Goal: Transaction & Acquisition: Purchase product/service

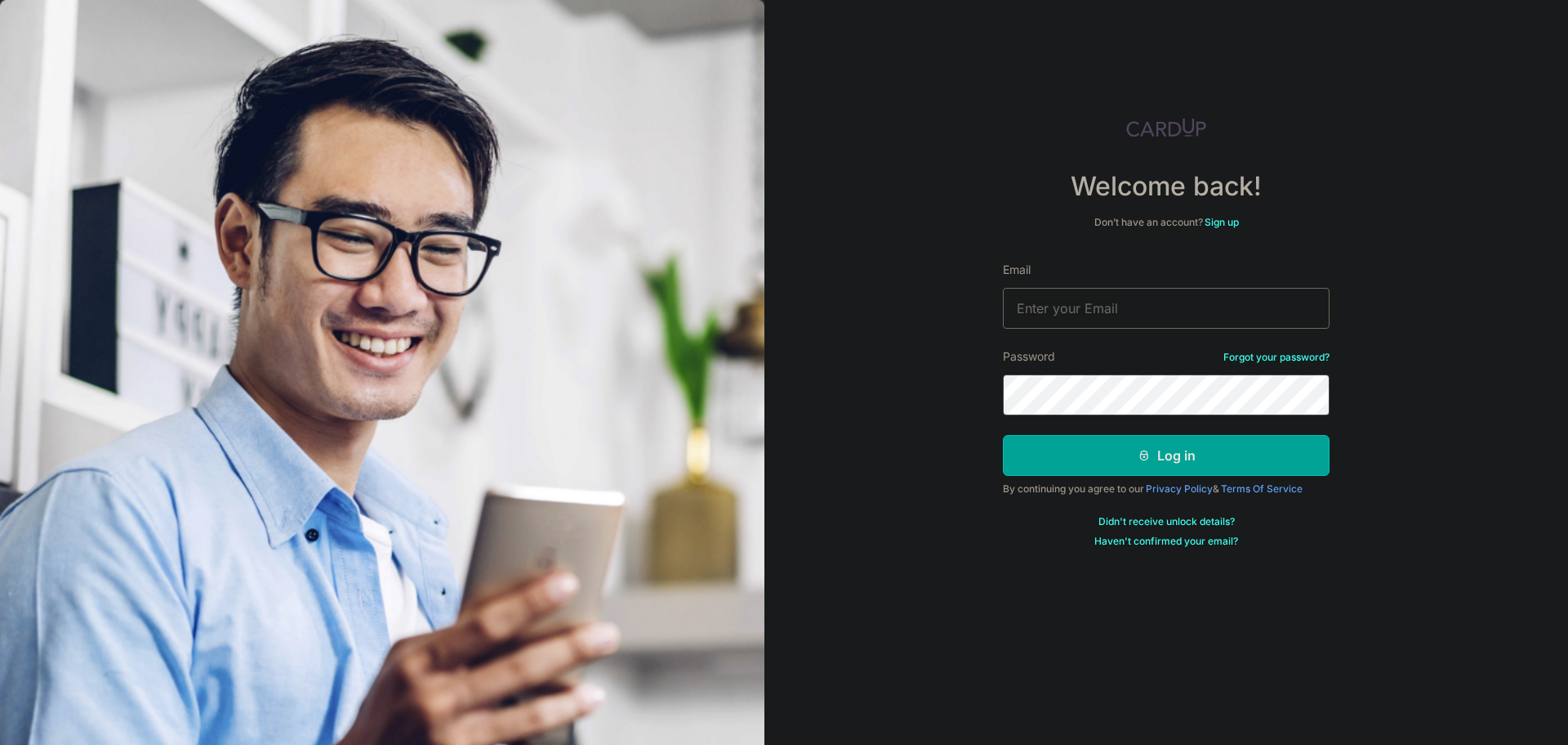
click at [1049, 318] on input "Email" at bounding box center [1167, 308] width 327 height 40
click at [1115, 308] on input "Email" at bounding box center [1167, 308] width 327 height 40
type input "mike@liewfamily.com"
click at [1163, 450] on button "Log in" at bounding box center [1167, 455] width 327 height 40
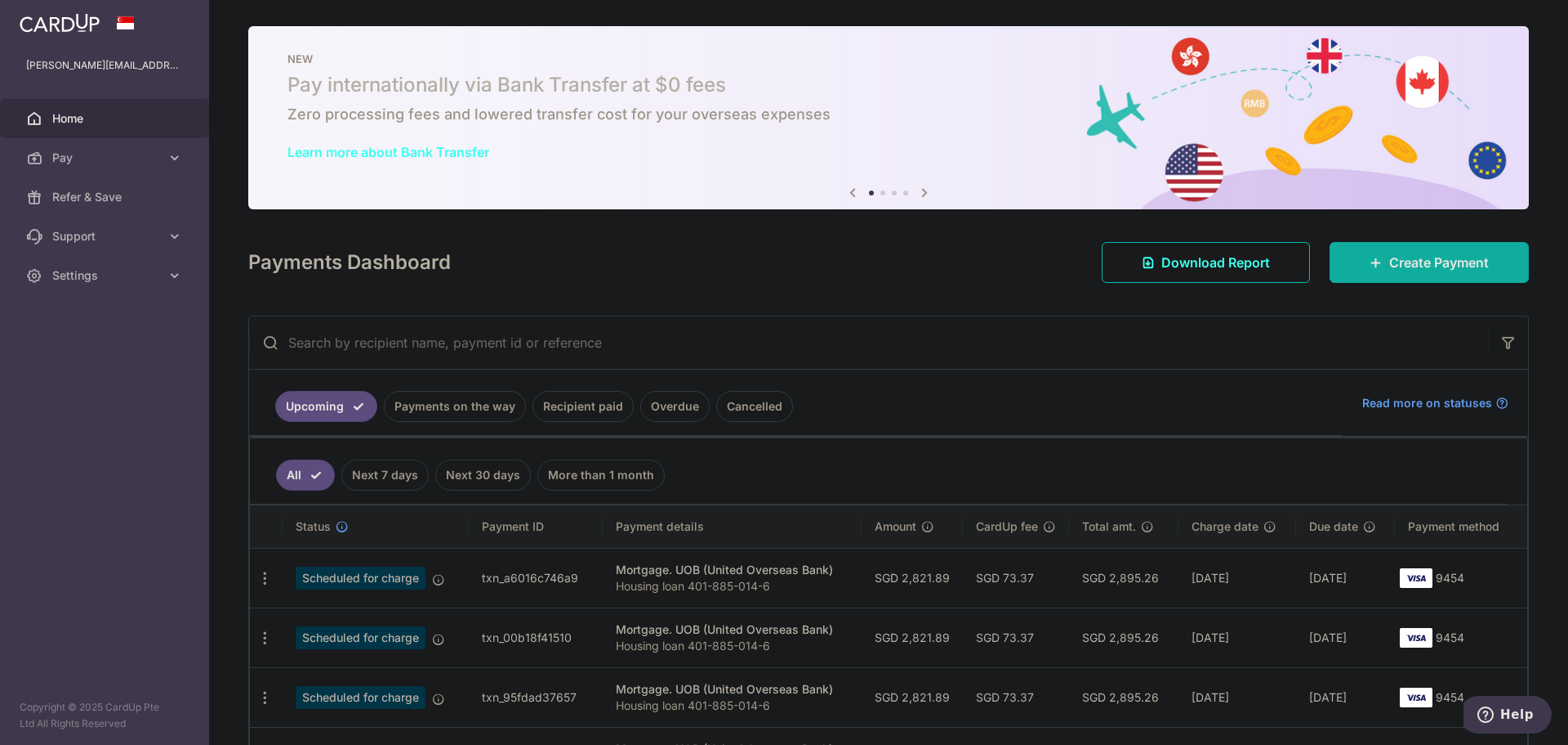
drag, startPoint x: 1412, startPoint y: 257, endPoint x: 1399, endPoint y: 264, distance: 14.8
click at [1412, 257] on span "Create Payment" at bounding box center [1439, 262] width 100 height 19
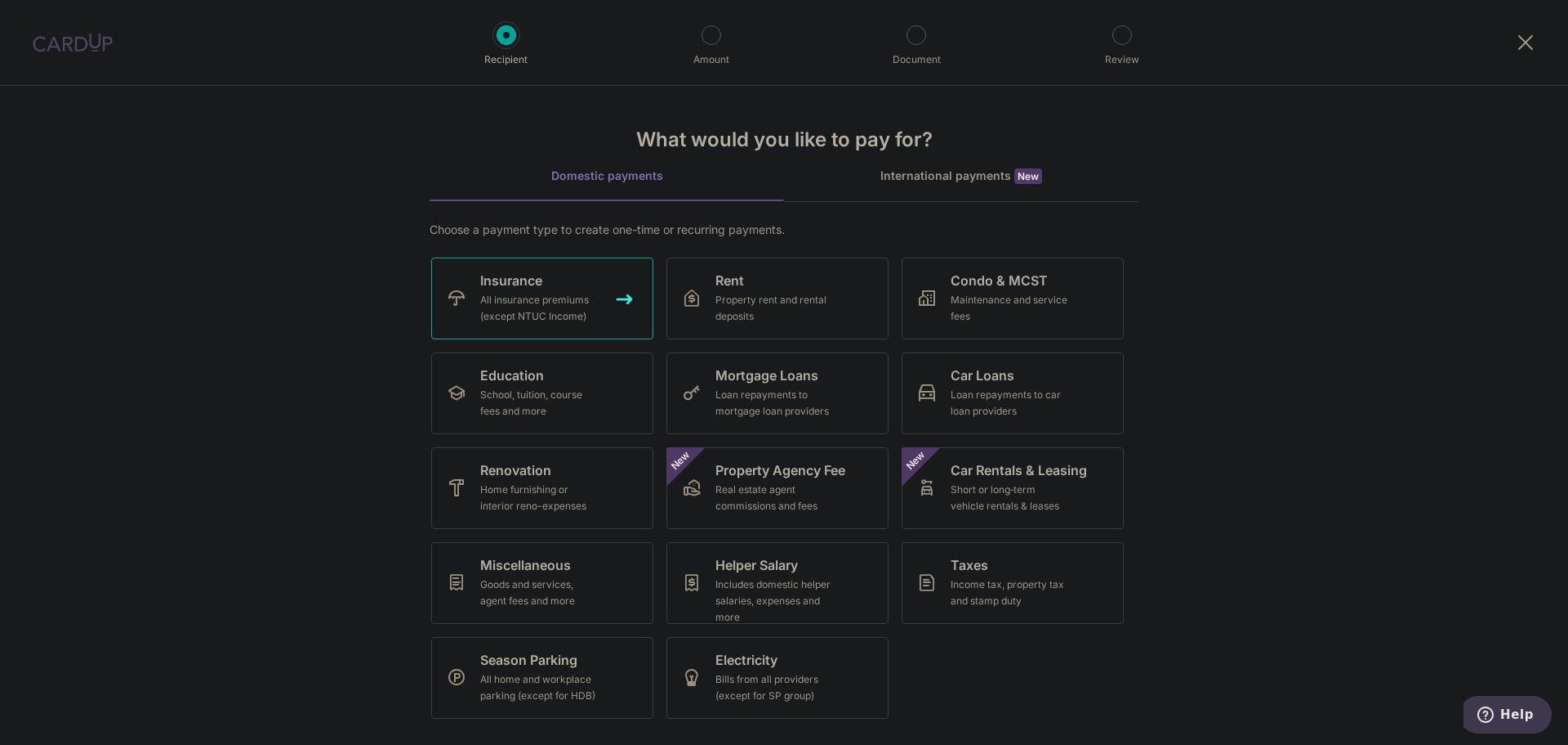
click at [496, 302] on div "All insurance premiums (except NTUC Income)" at bounding box center [539, 309] width 118 height 33
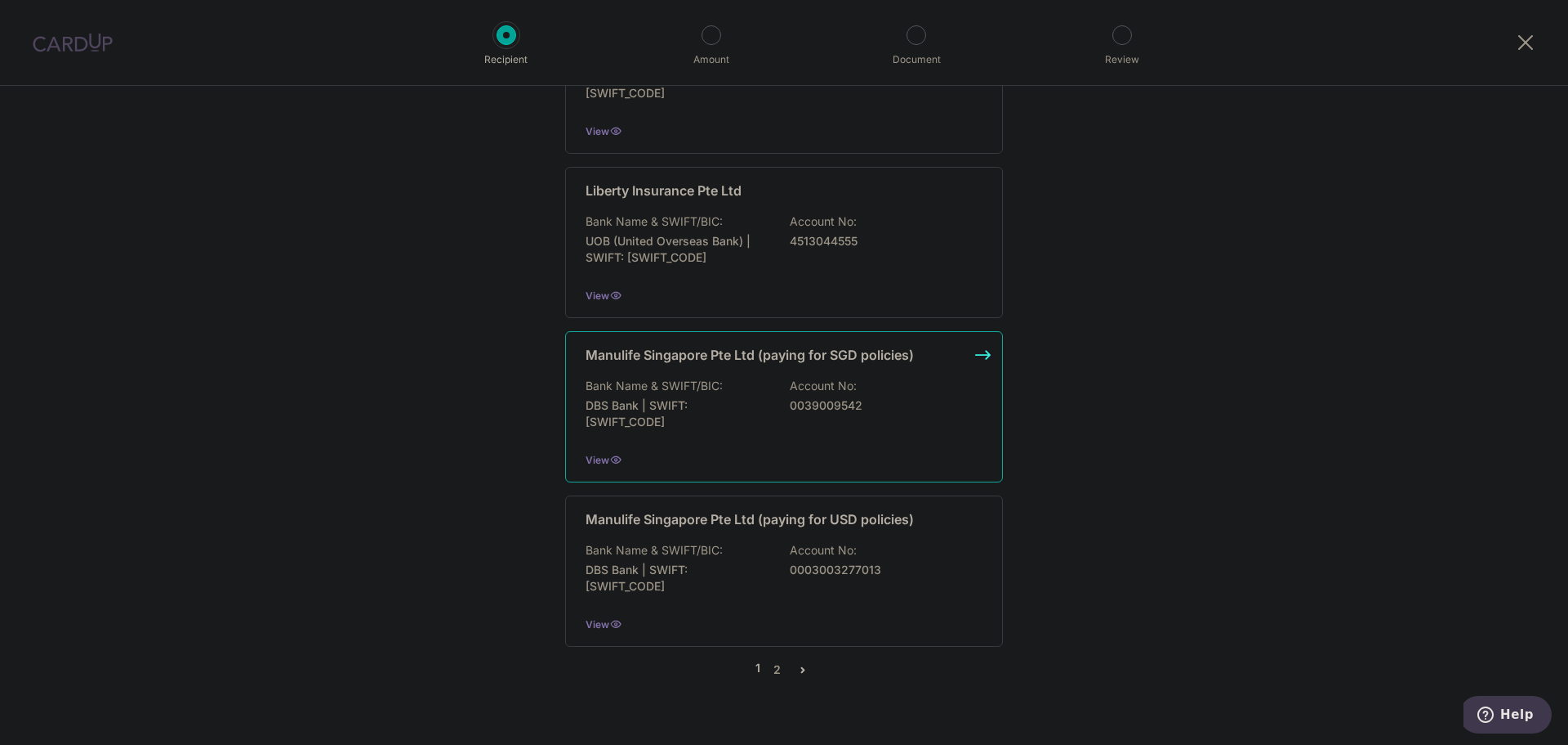
scroll to position [1523, 0]
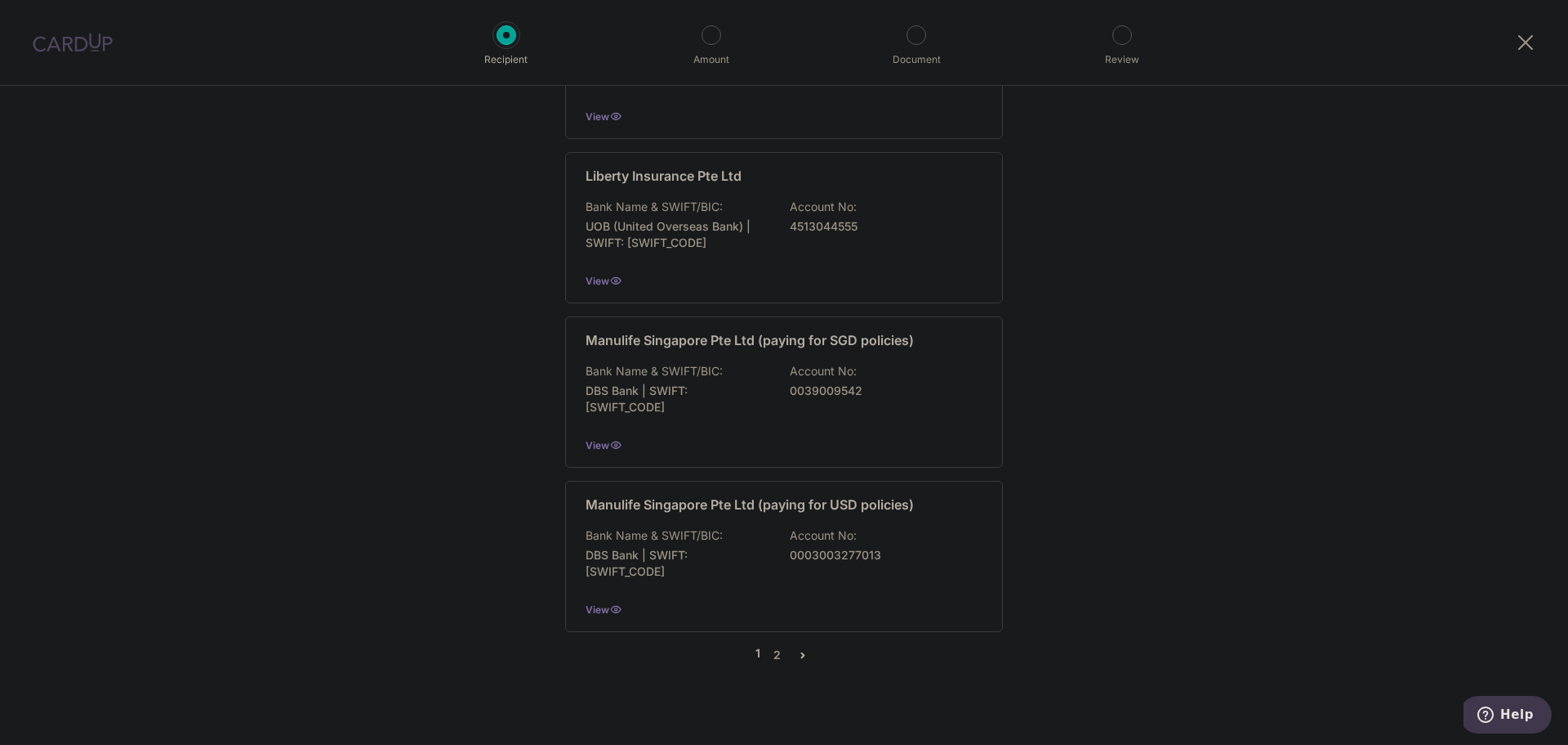
click at [798, 649] on icon "pager" at bounding box center [803, 655] width 13 height 13
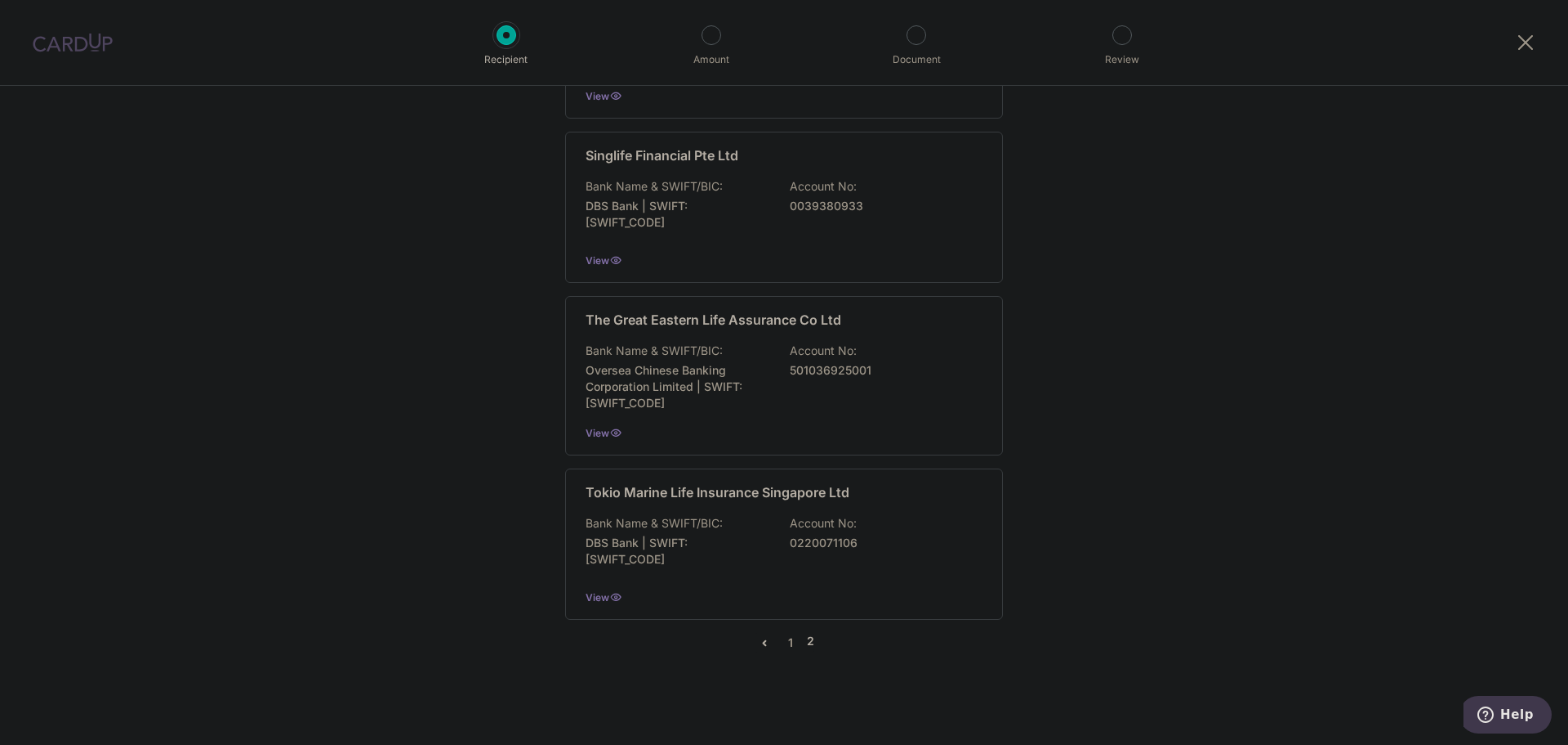
scroll to position [1531, 0]
click at [743, 399] on p "Oversea Chinese Banking Corporation Limited | SWIFT: [SWIFT_CODE]" at bounding box center [677, 382] width 183 height 49
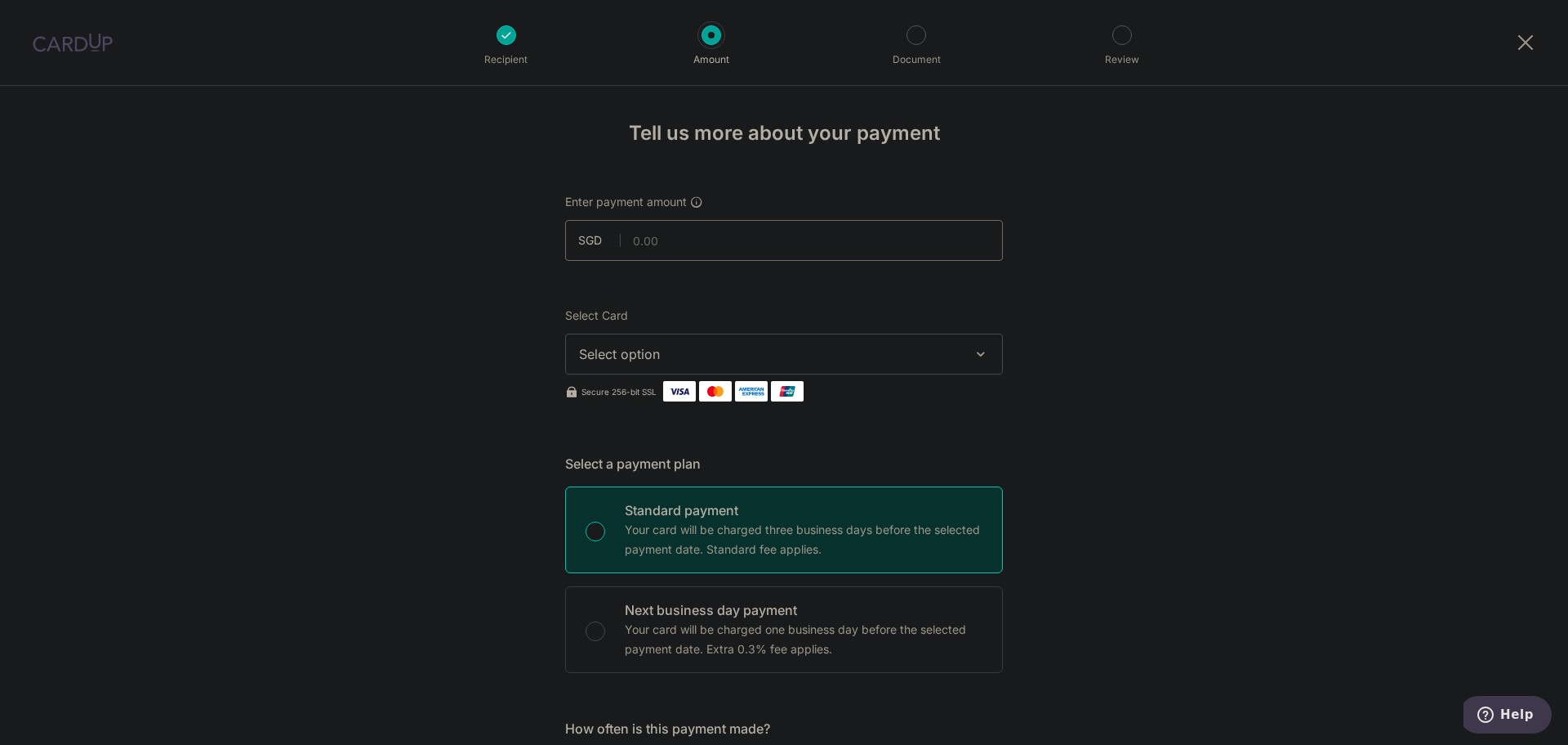
click at [694, 243] on input "text" at bounding box center [784, 240] width 438 height 40
type input "894.41"
click at [695, 351] on span "Select option" at bounding box center [769, 354] width 381 height 19
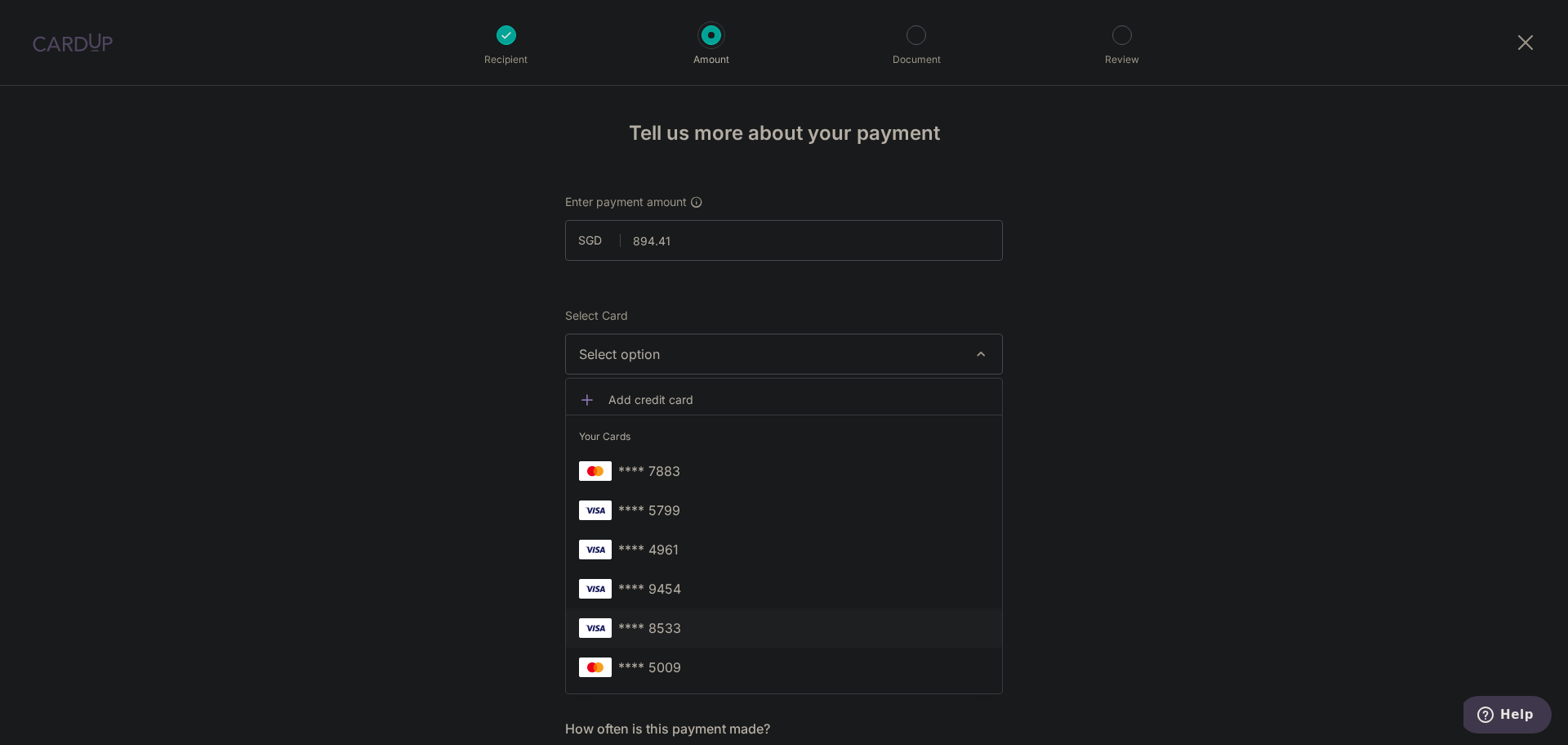
click at [639, 622] on span "**** 8533" at bounding box center [650, 627] width 63 height 19
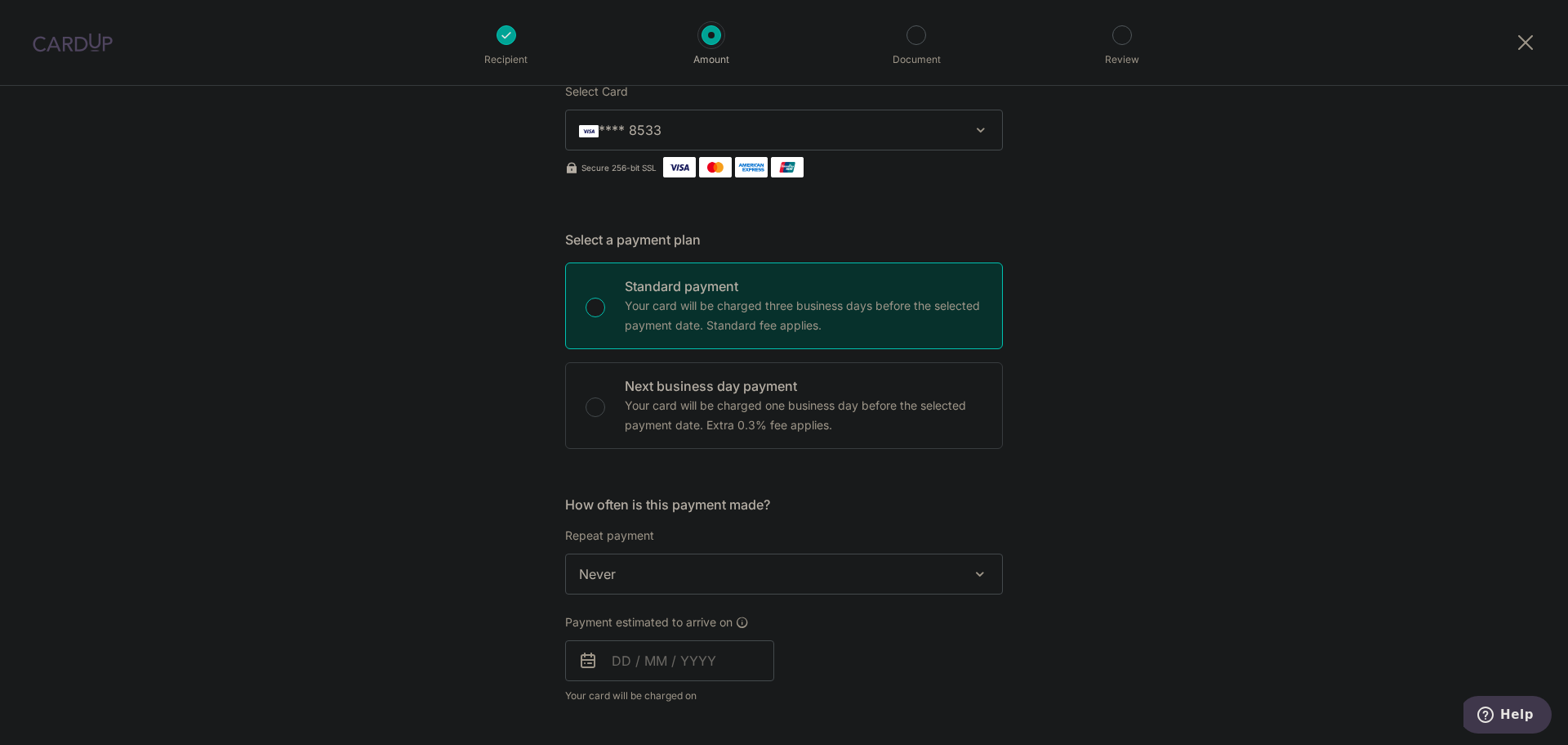
scroll to position [327, 0]
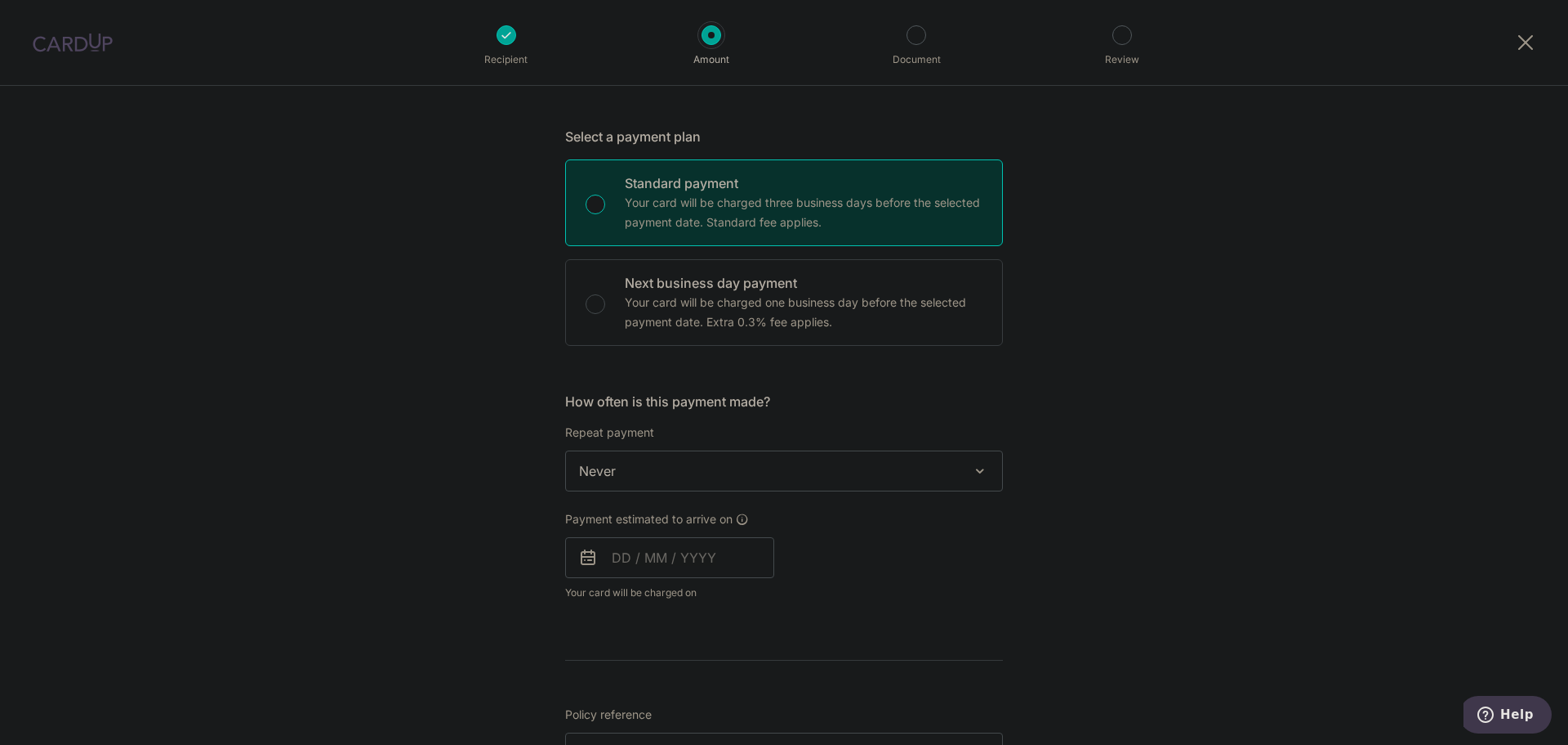
click at [930, 473] on span "Never" at bounding box center [784, 470] width 436 height 40
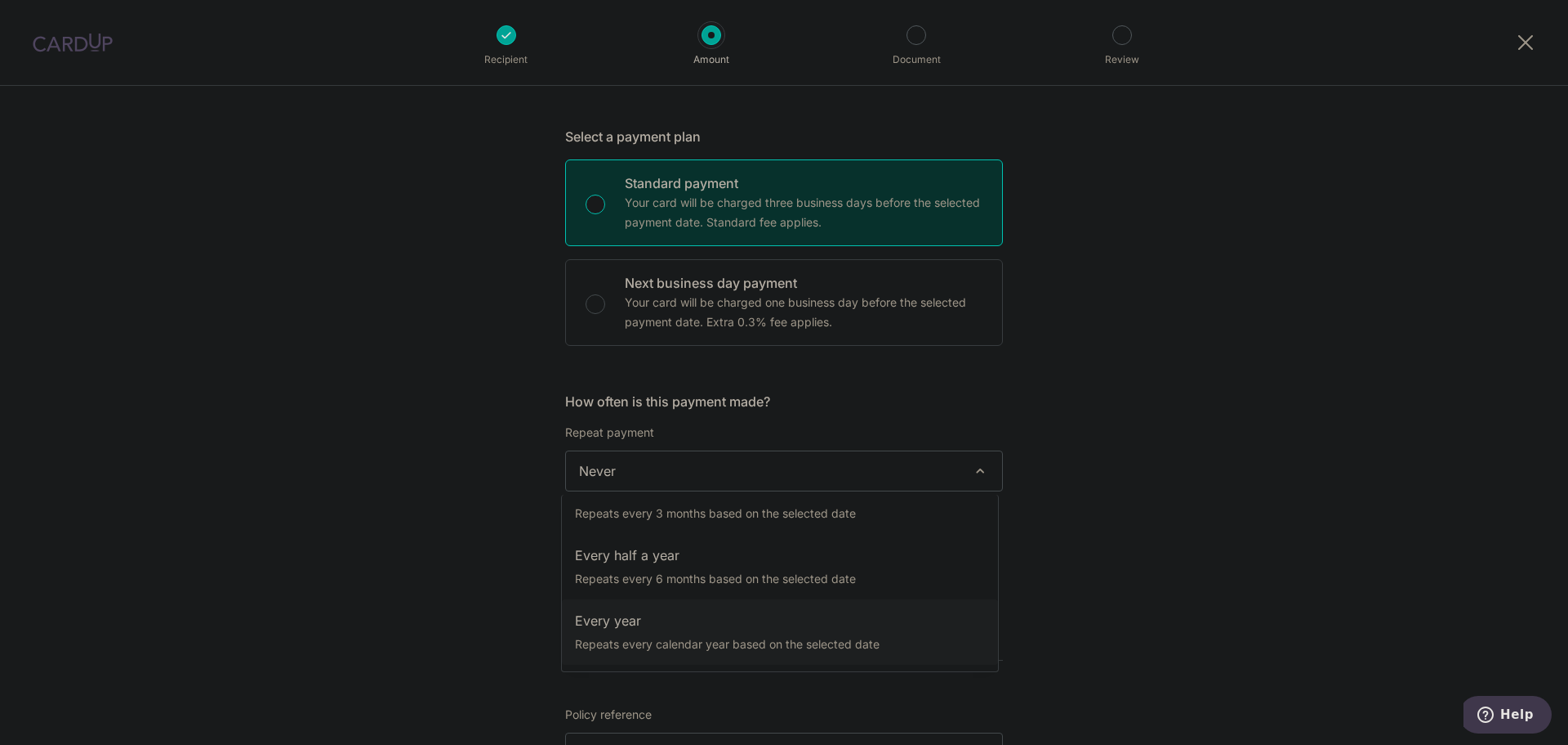
select select "6"
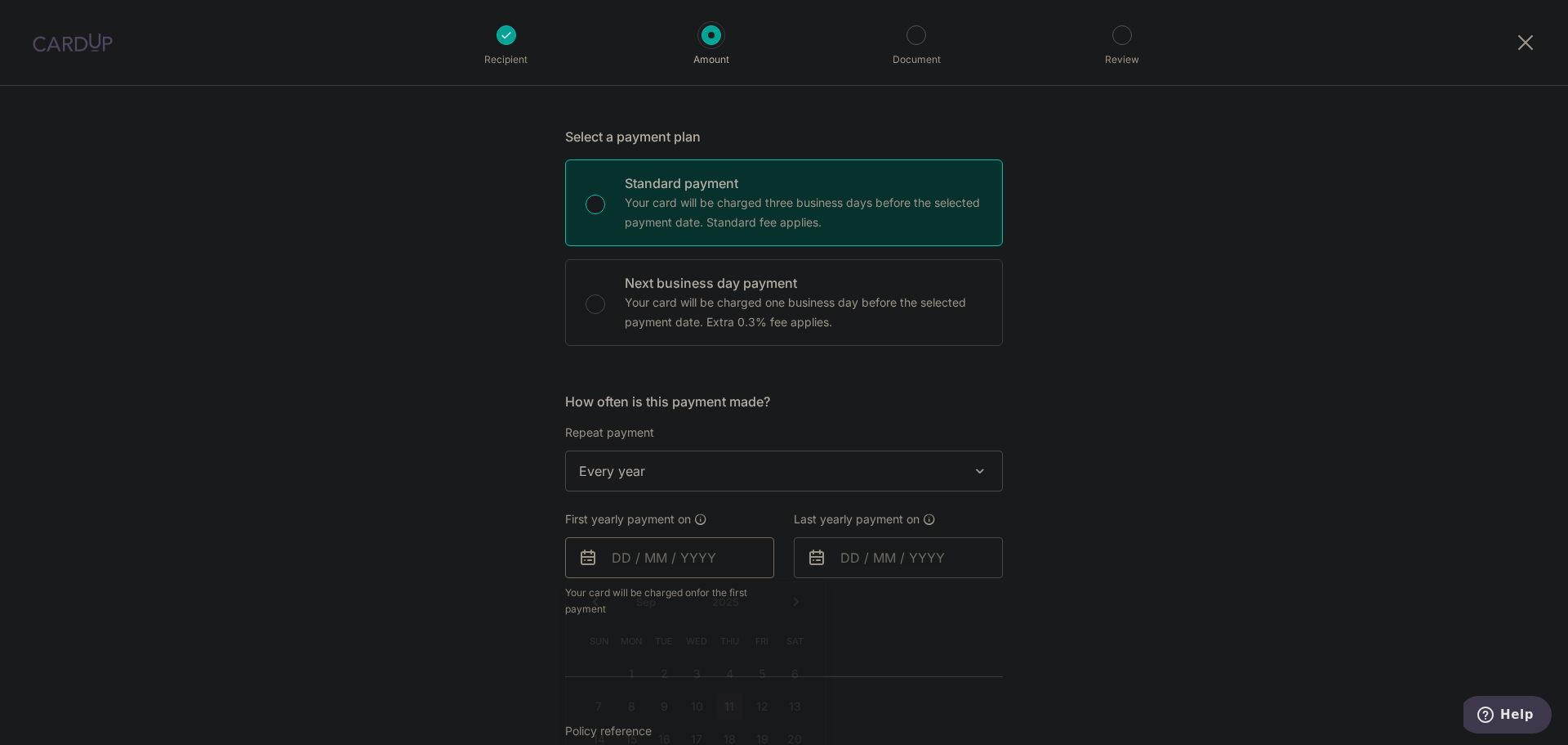
click at [620, 560] on input "text" at bounding box center [670, 558] width 209 height 40
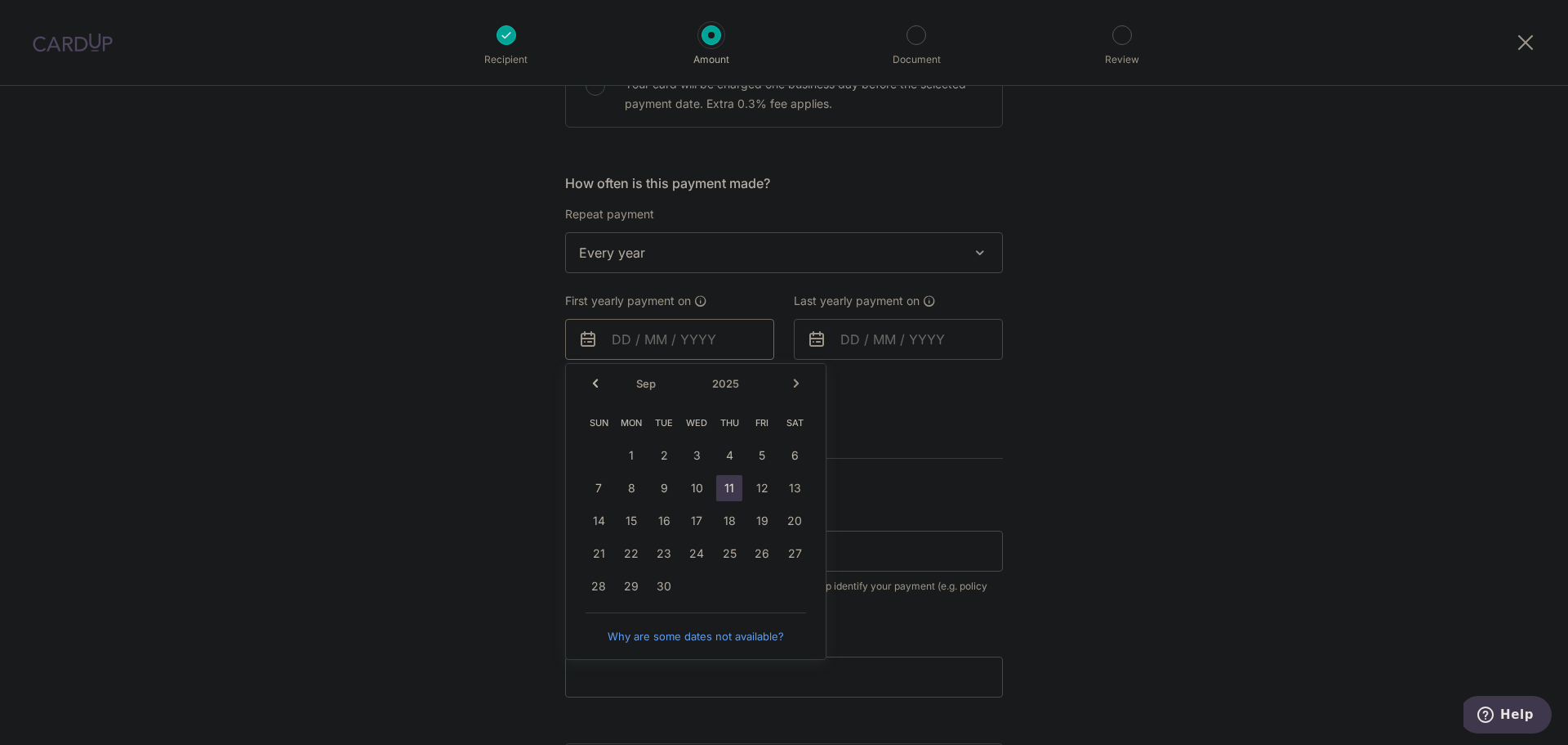
scroll to position [572, 0]
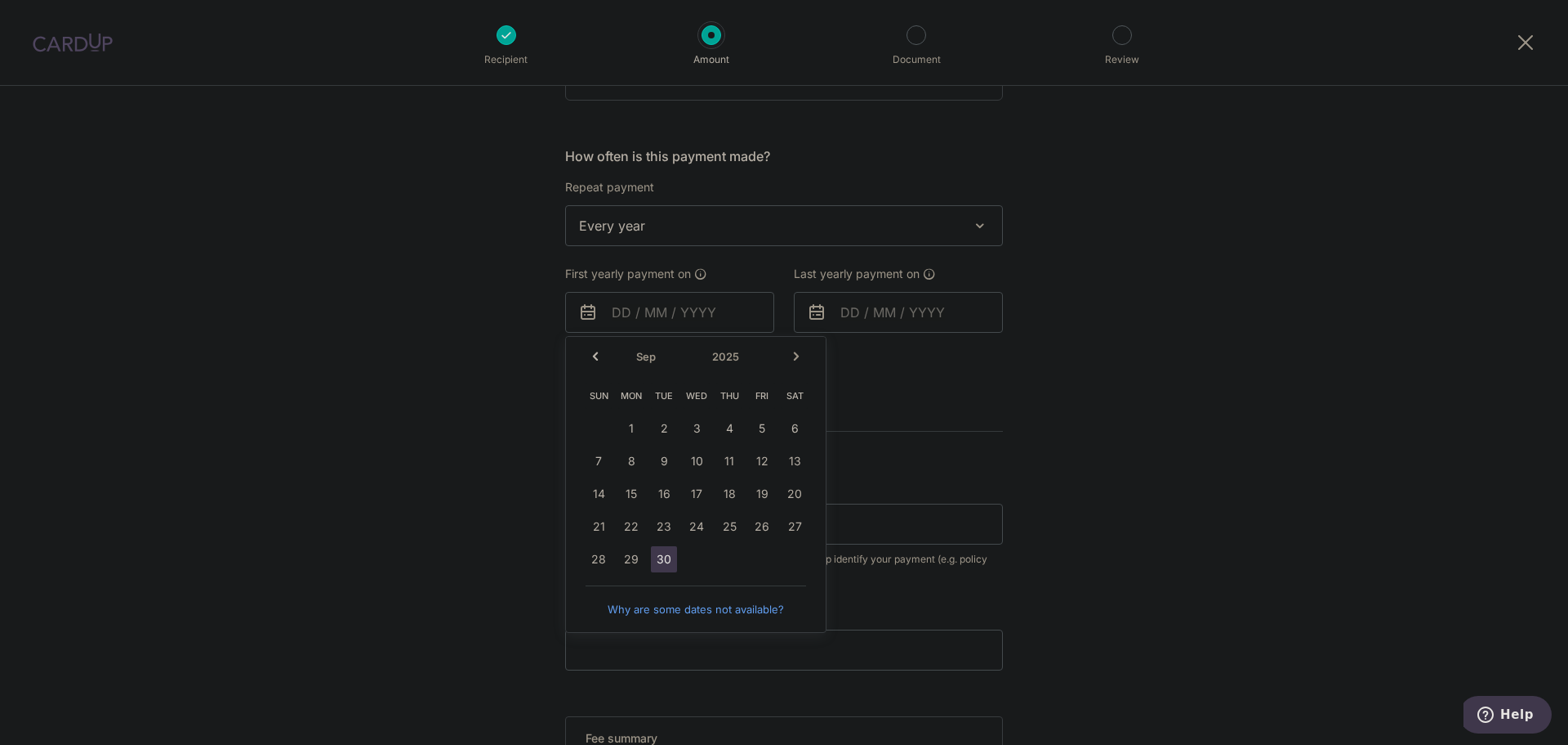
click at [658, 557] on link "30" at bounding box center [664, 559] width 26 height 26
type input "30/09/2025"
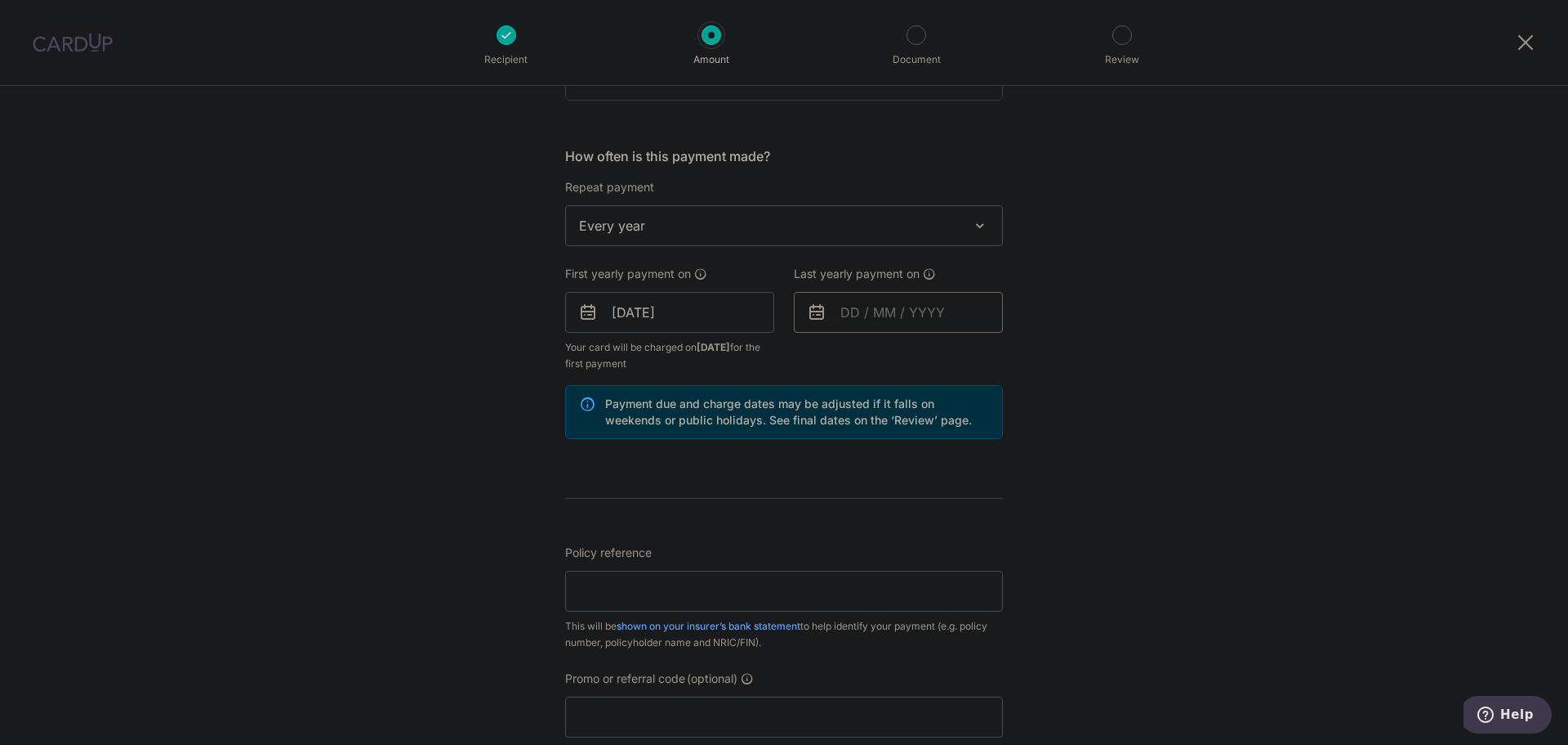
click at [888, 310] on input "text" at bounding box center [899, 312] width 209 height 40
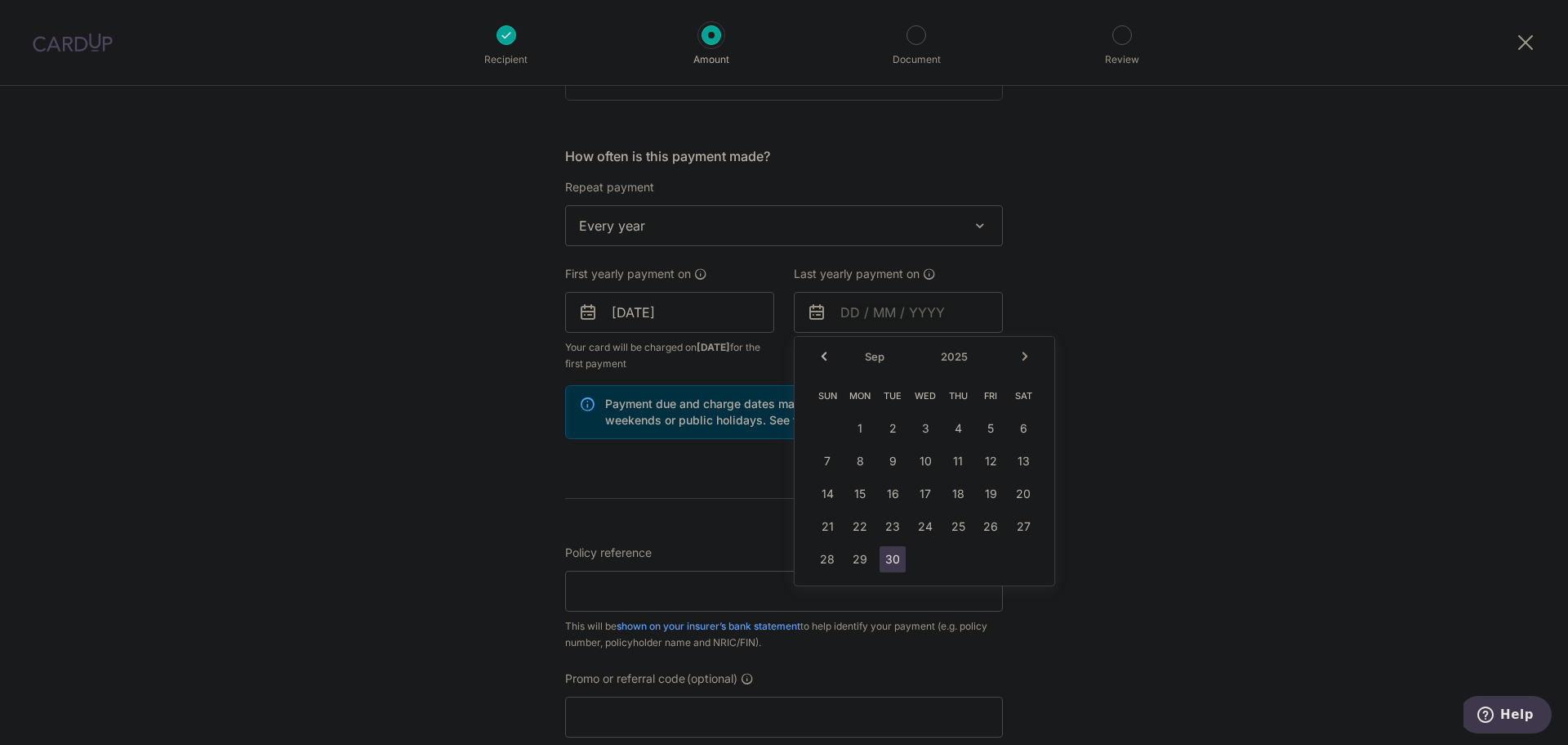
click at [975, 356] on select "2025 2026 2027 2028 2029 2030 2031 2032 2033 2034 2035" at bounding box center [962, 356] width 43 height 13
click at [860, 559] on link "30" at bounding box center [860, 559] width 26 height 26
type input "30/09/2030"
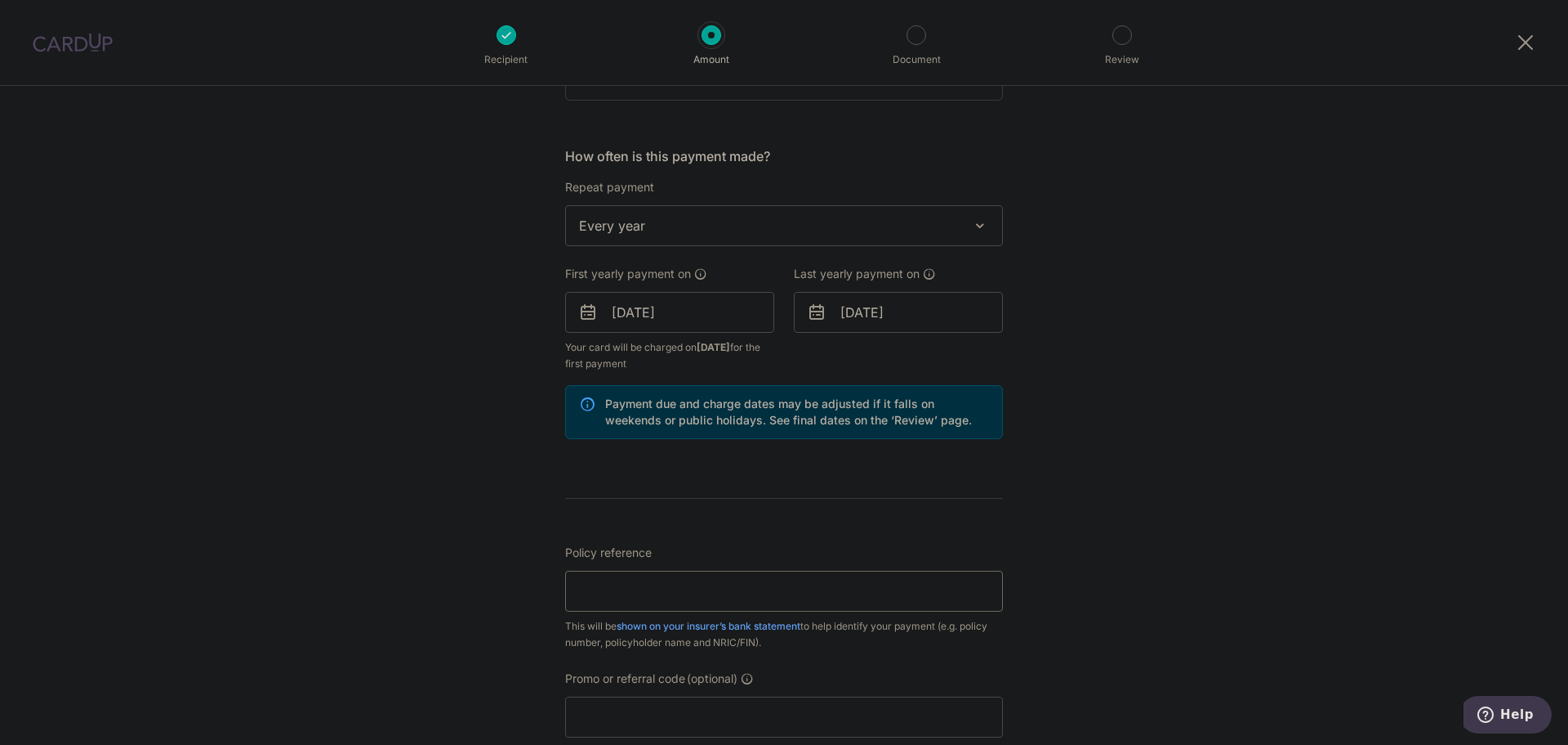
click at [640, 600] on input "Policy reference" at bounding box center [784, 591] width 438 height 40
click at [633, 595] on input "Policy reference" at bounding box center [784, 591] width 438 height 40
paste input "0084759182"
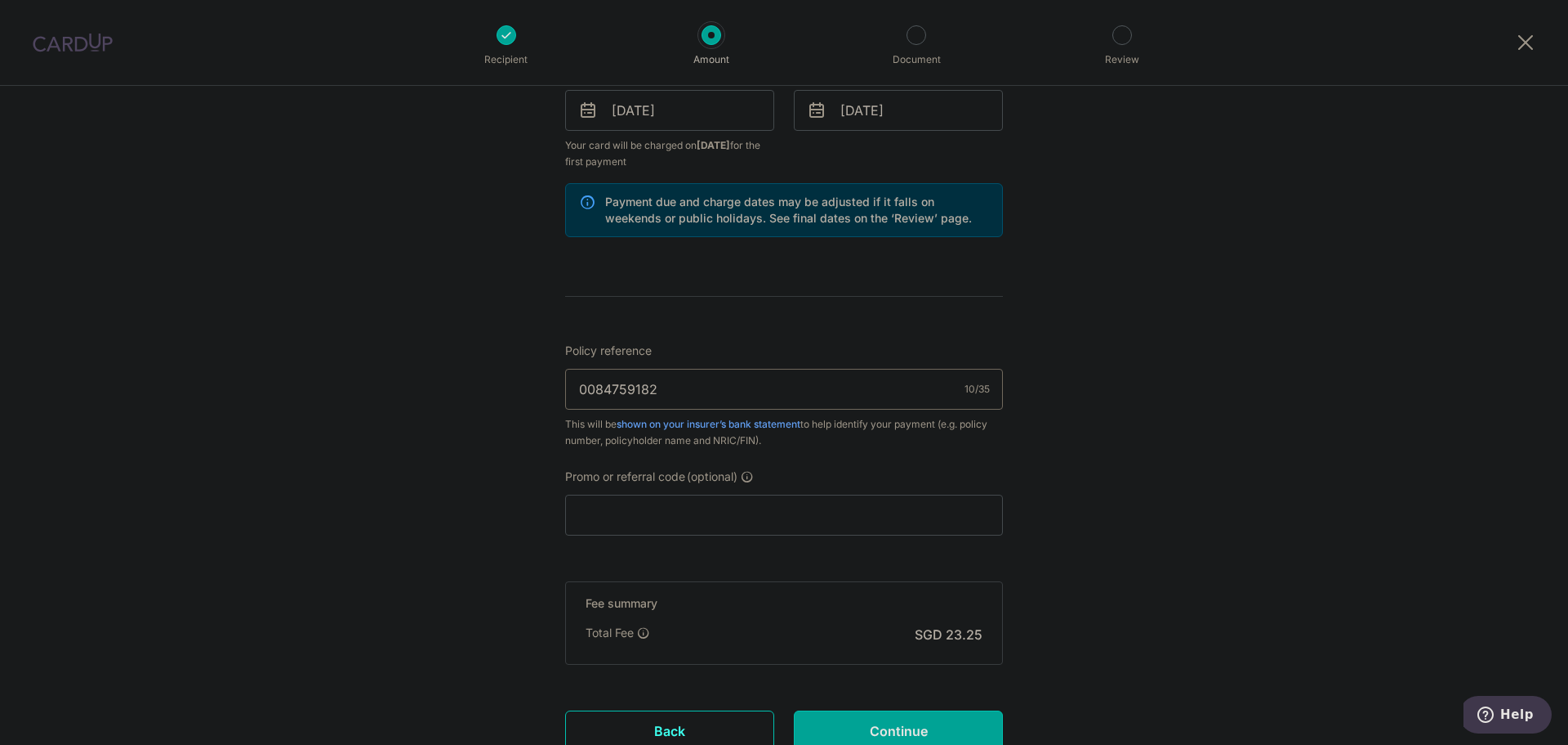
scroll to position [818, 0]
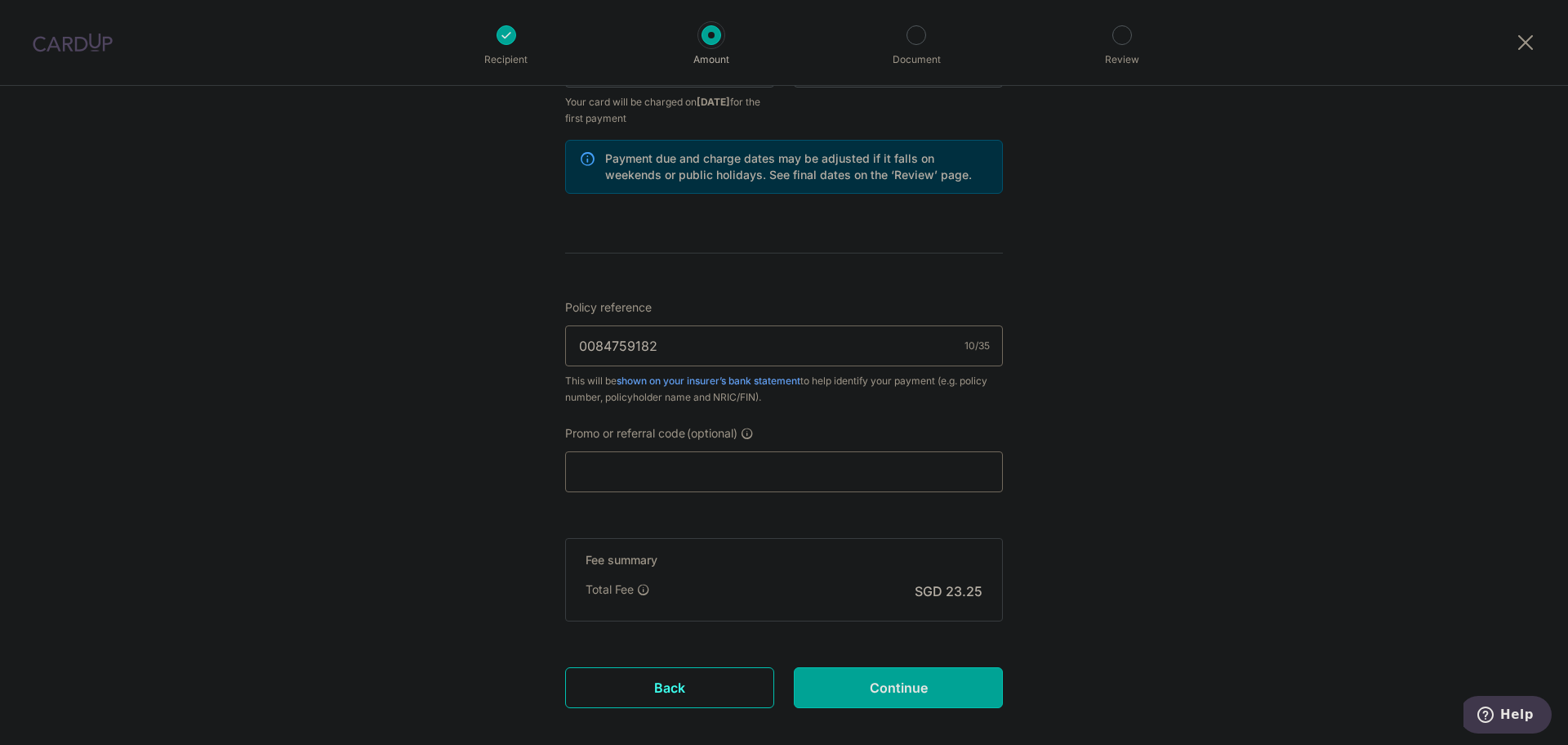
type input "0084759182"
click at [779, 479] on input "Promo or referral code (optional)" at bounding box center [784, 471] width 438 height 40
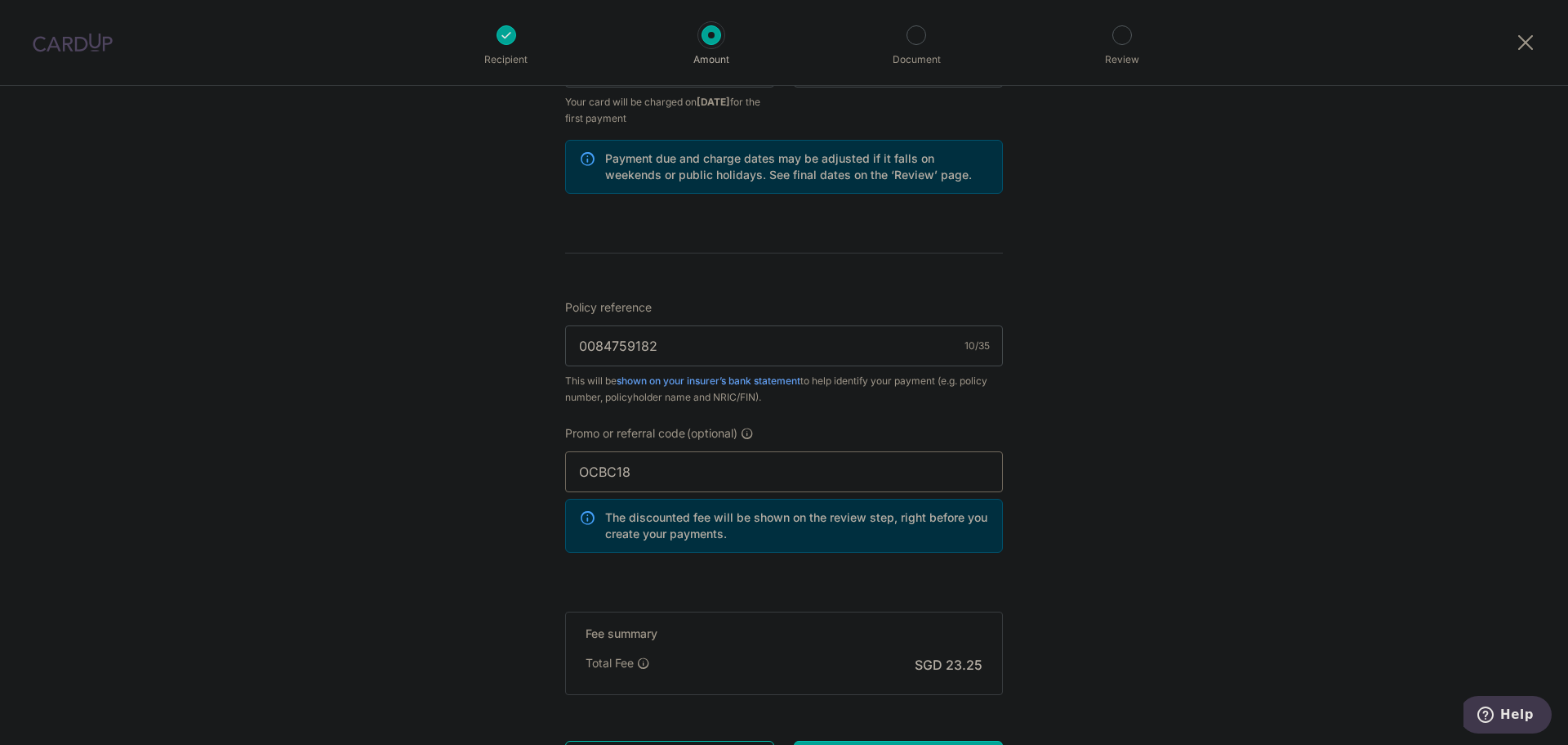
type input "OCBC18"
click at [1197, 552] on div "Tell us more about your payment Enter payment amount SGD 894.41 894.41 Select C…" at bounding box center [784, 86] width 1568 height 1636
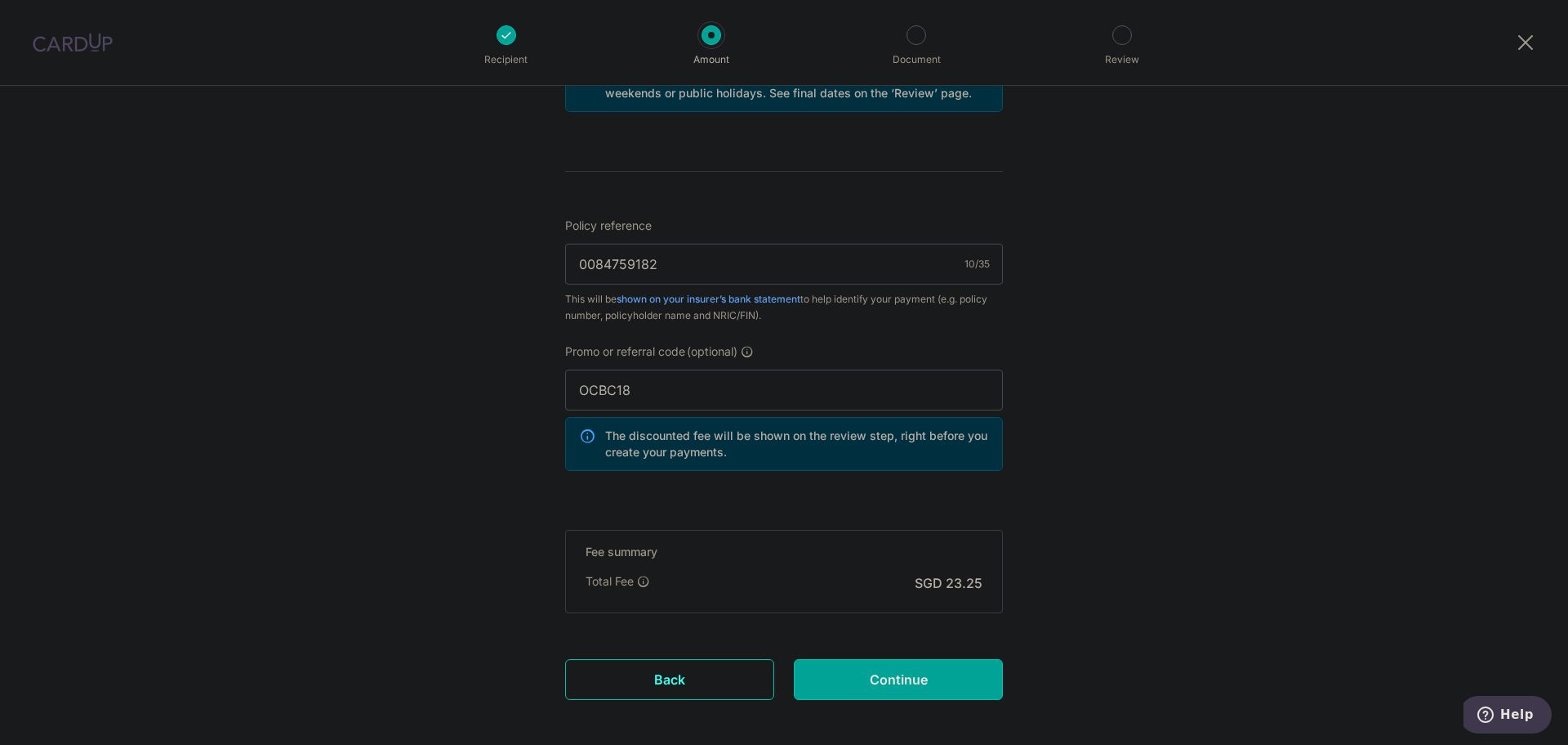
scroll to position [976, 0]
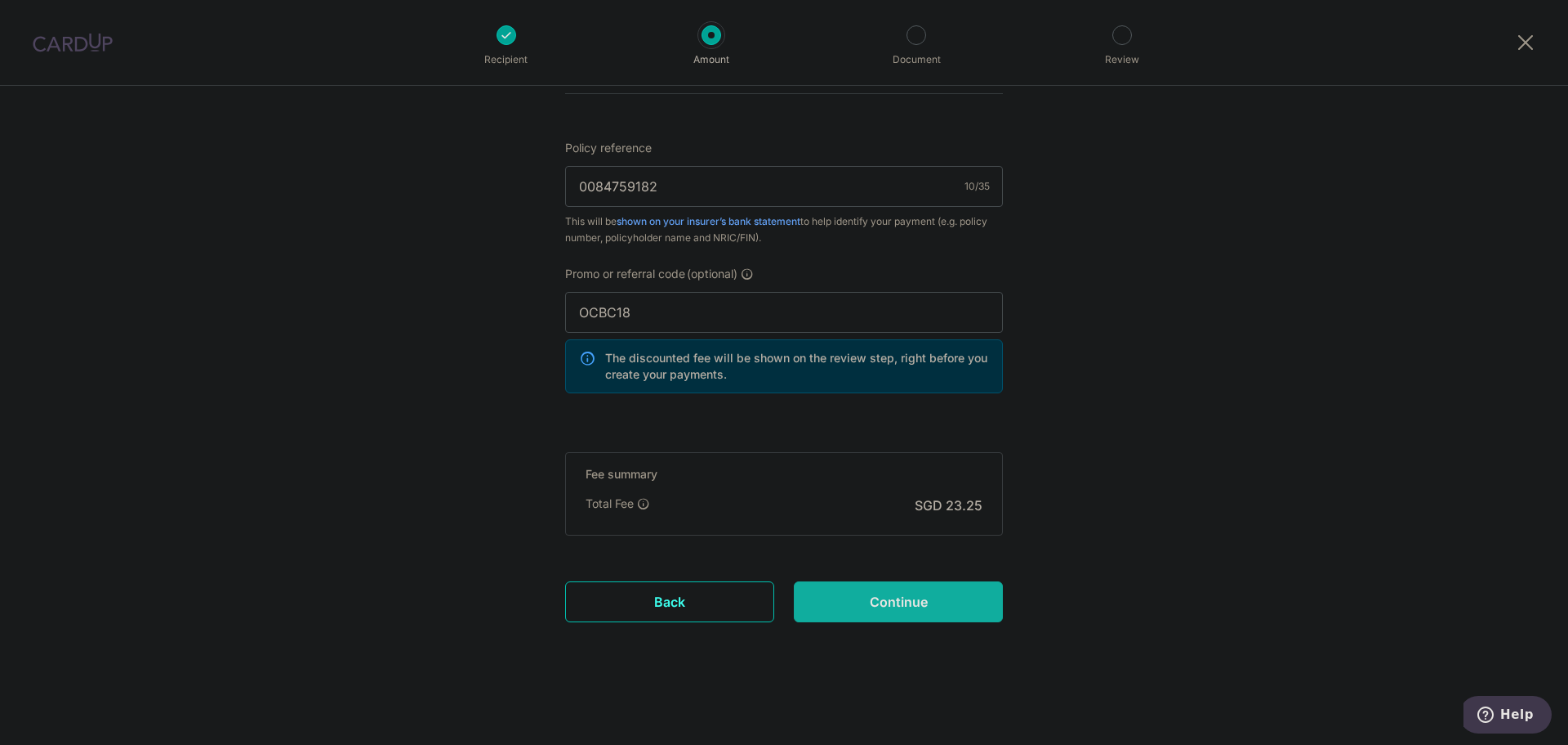
click at [897, 603] on input "Continue" at bounding box center [899, 602] width 209 height 40
type input "Create Schedule"
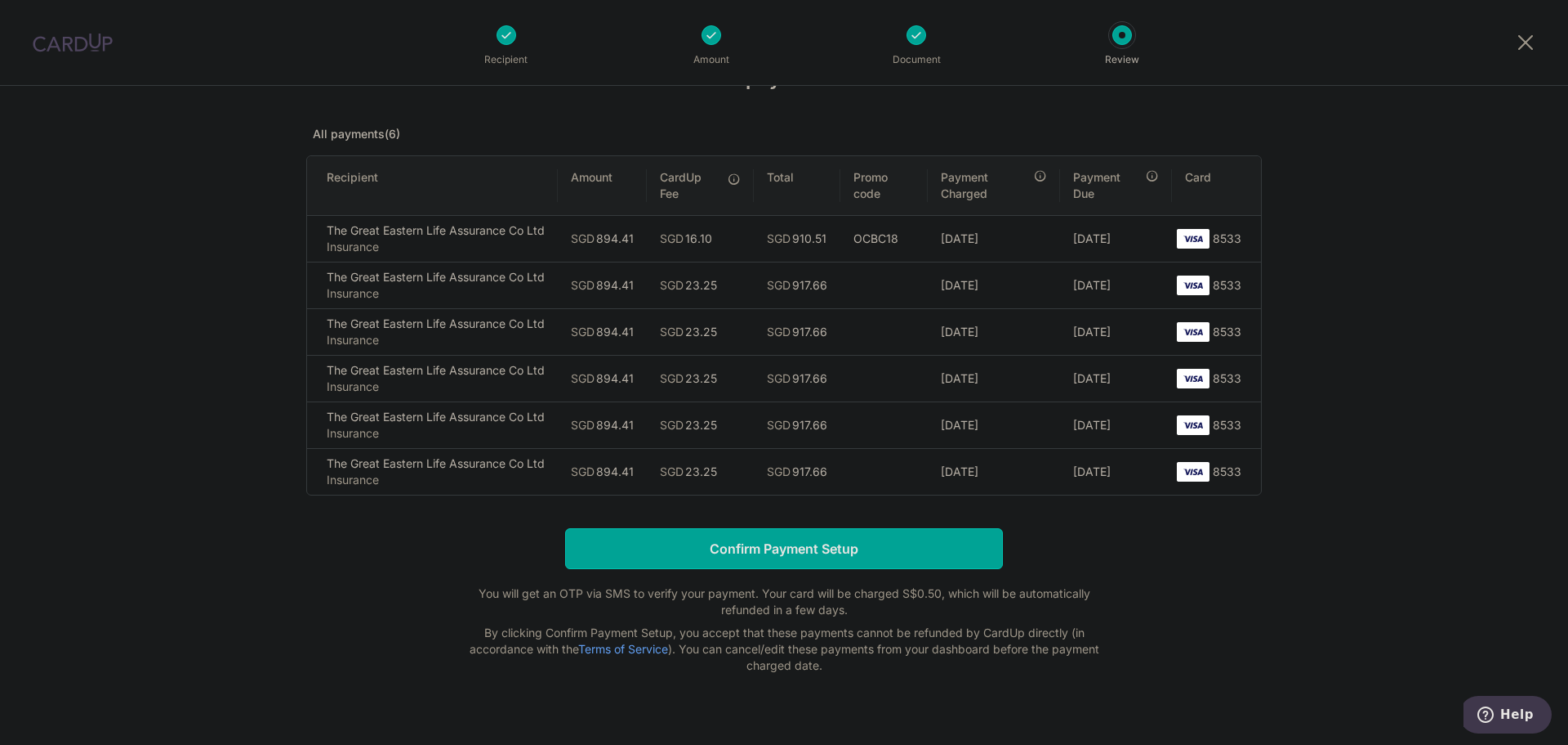
scroll to position [80, 0]
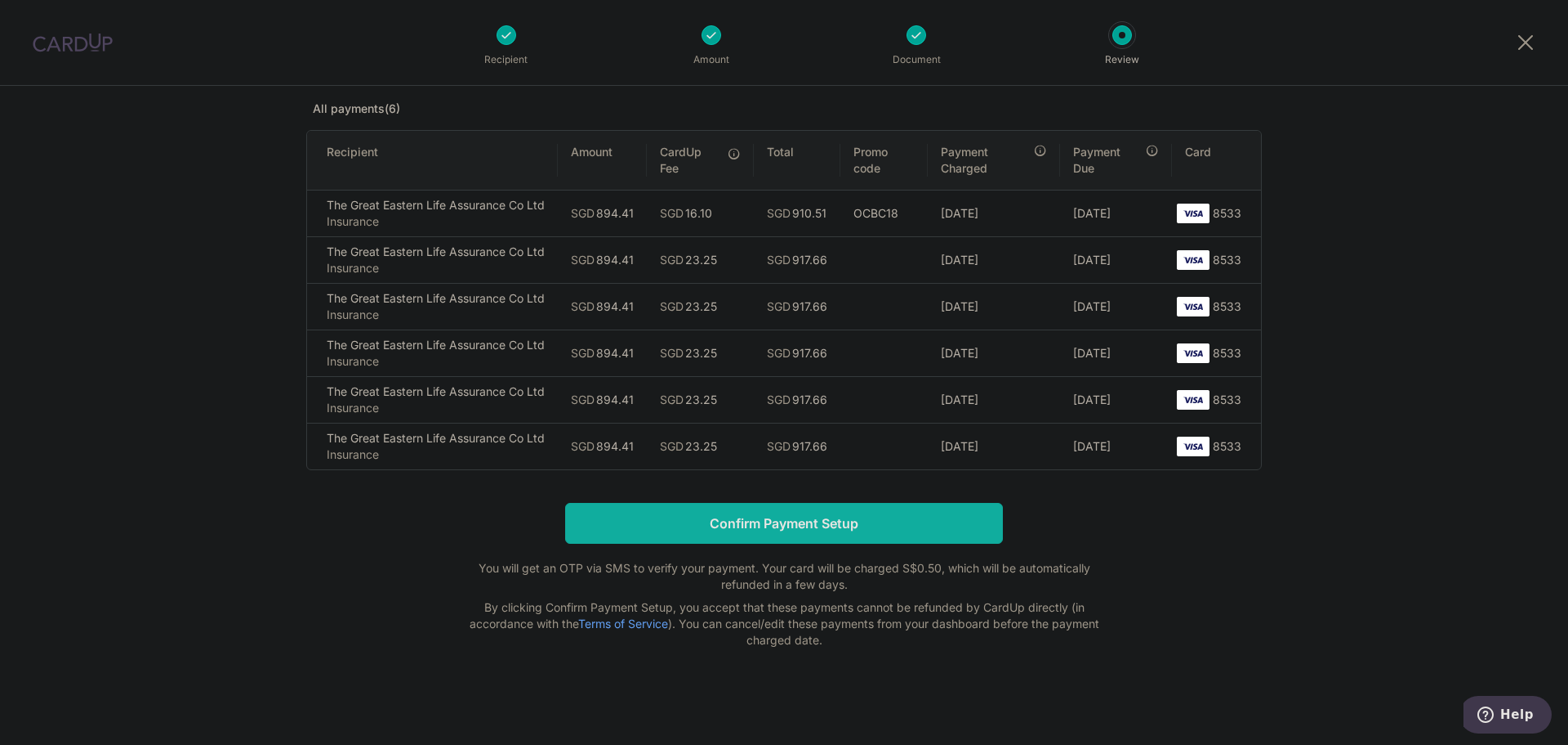
click at [676, 511] on input "Confirm Payment Setup" at bounding box center [784, 523] width 438 height 40
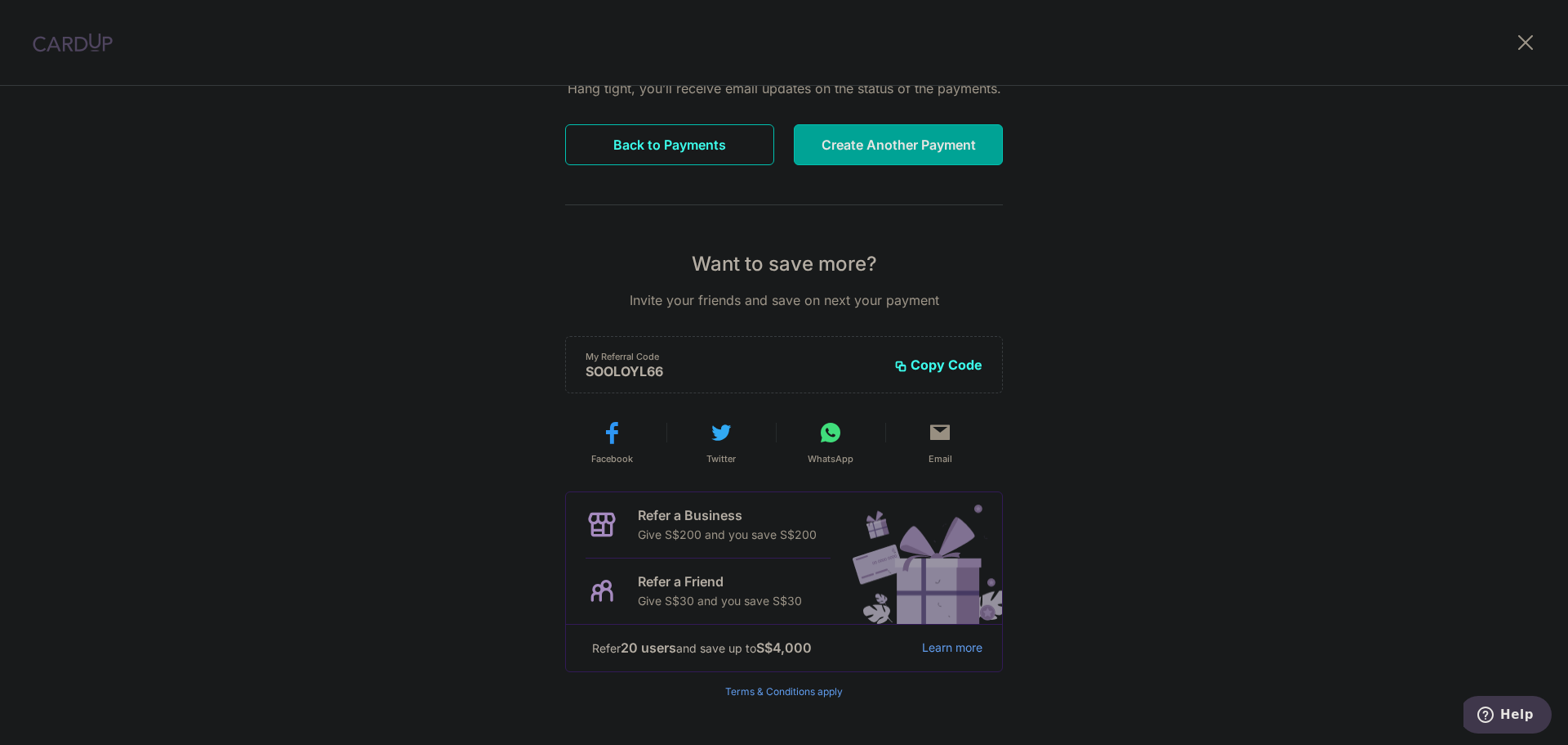
scroll to position [214, 0]
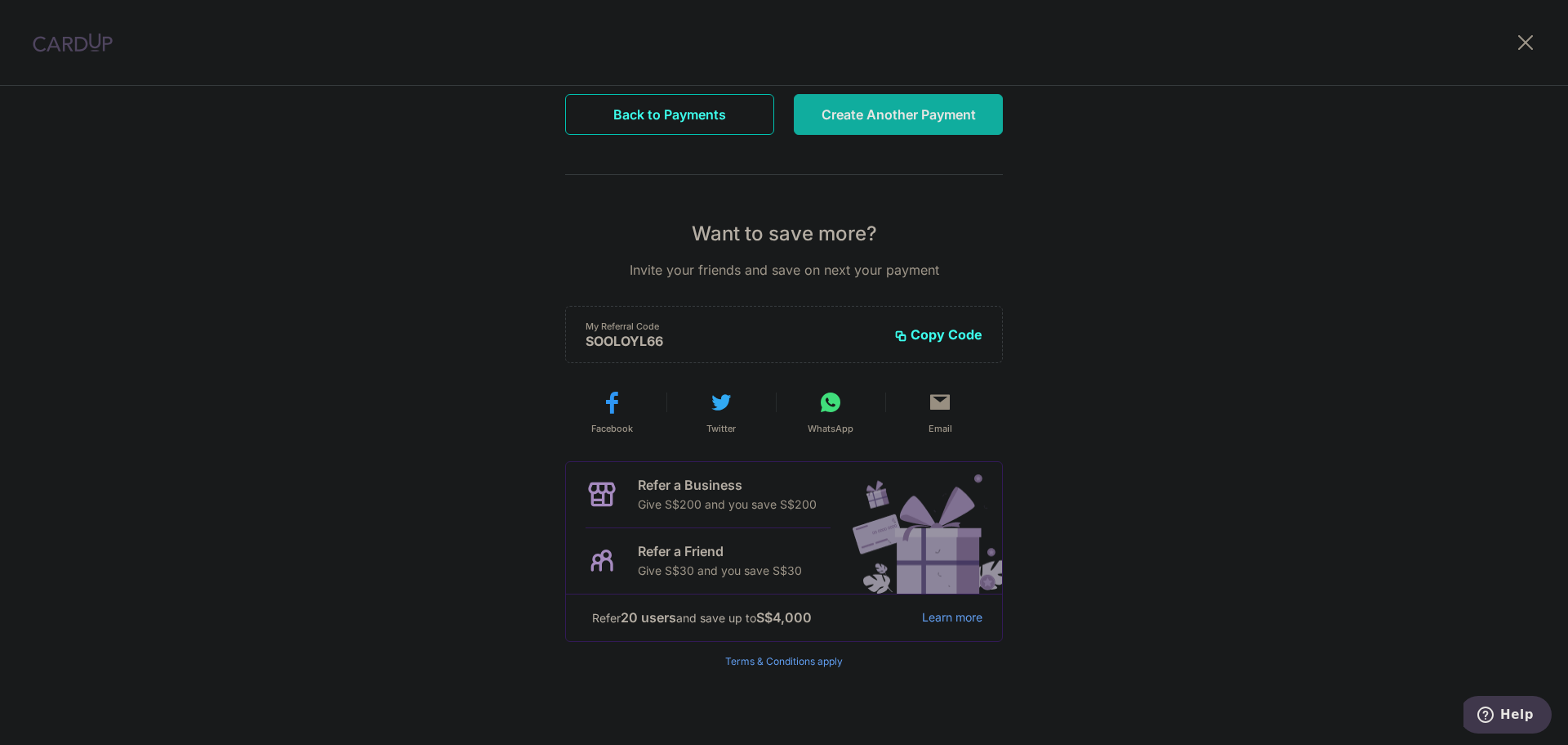
click at [914, 120] on button "Create Another Payment" at bounding box center [899, 114] width 209 height 40
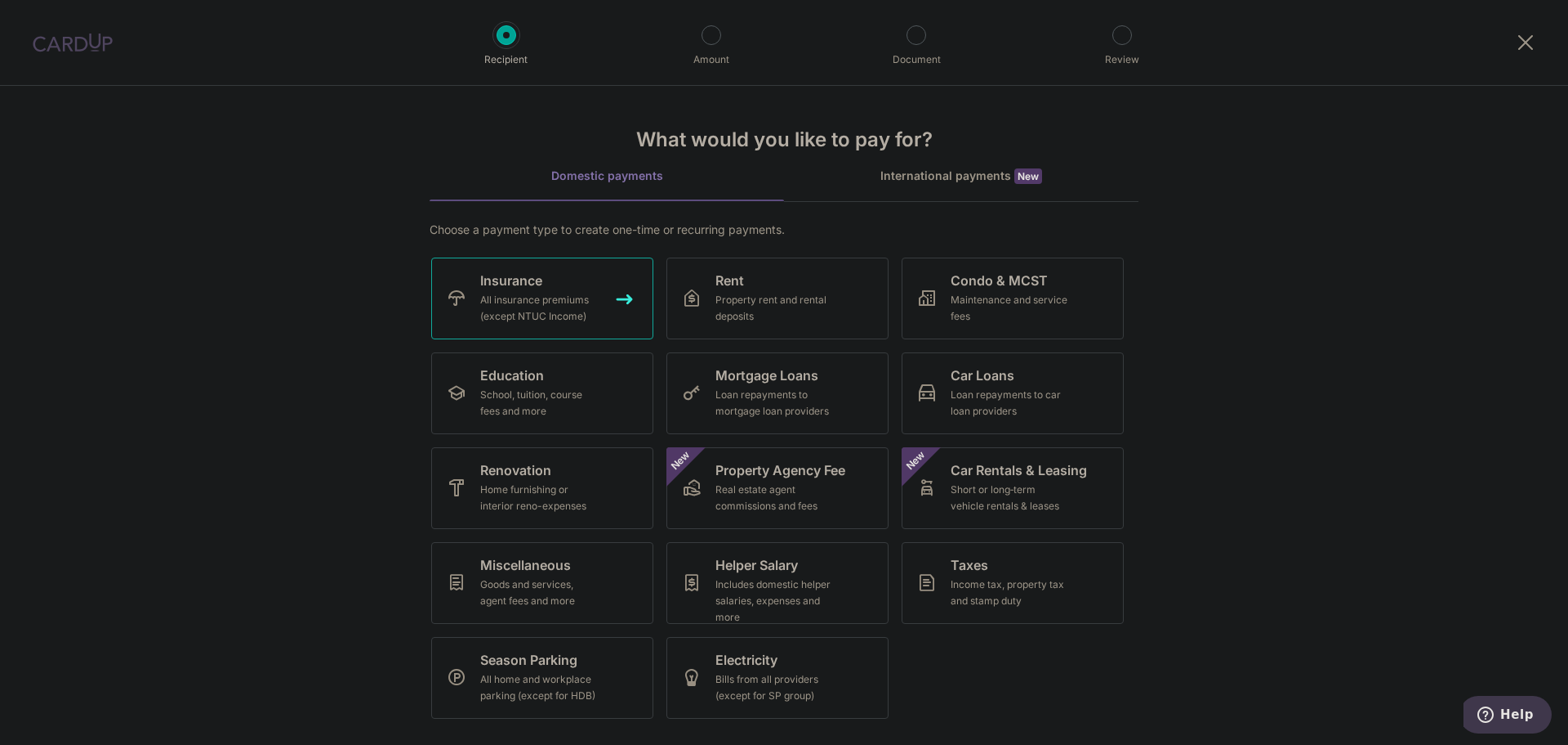
click at [564, 292] on div "All insurance premiums (except NTUC Income)" at bounding box center [539, 309] width 118 height 33
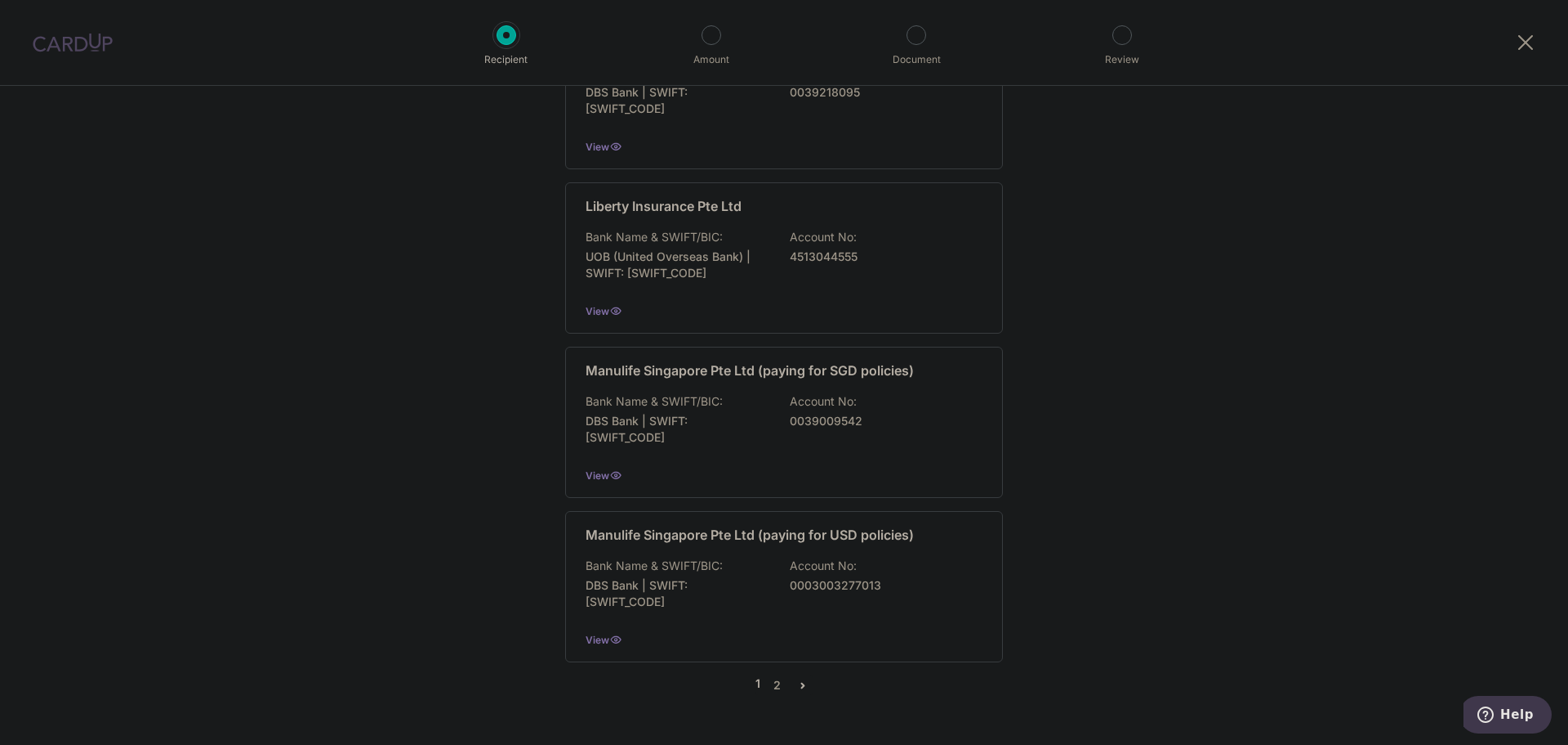
scroll to position [1523, 0]
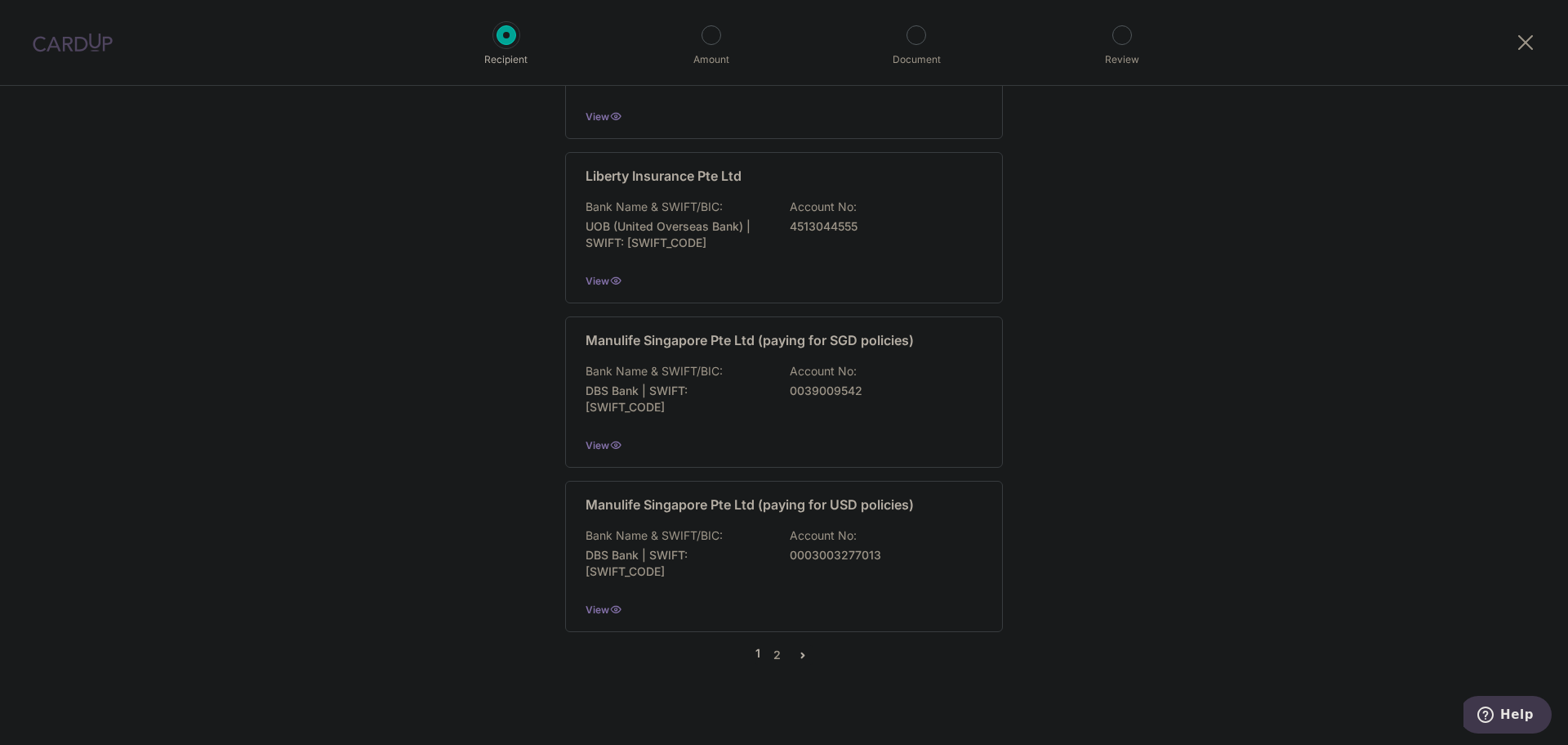
click at [799, 649] on icon "pager" at bounding box center [803, 655] width 13 height 13
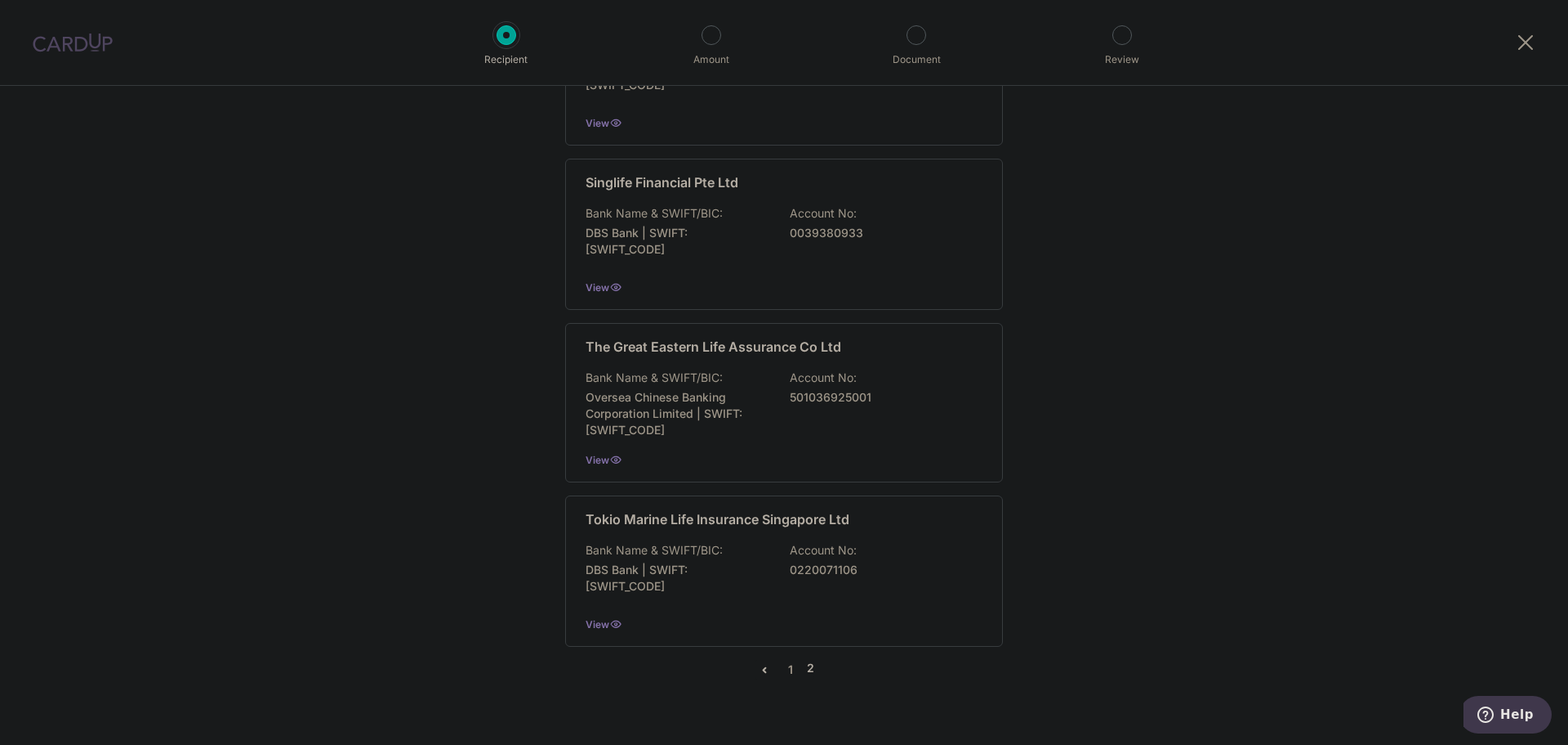
scroll to position [1531, 0]
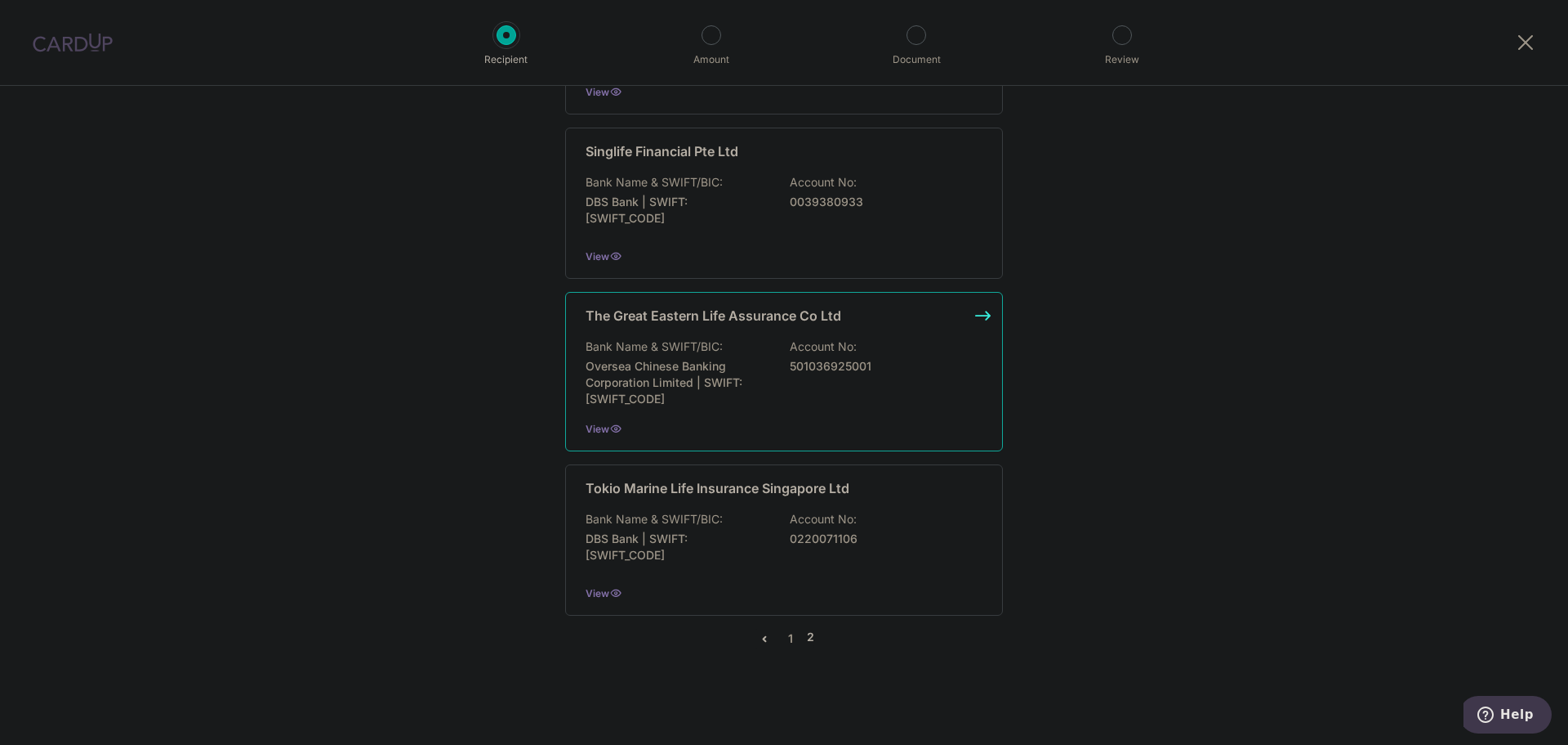
click at [815, 385] on div "Bank Name & SWIFT/BIC: Oversea Chinese Banking Corporation Limited | SWIFT: OCB…" at bounding box center [784, 372] width 397 height 69
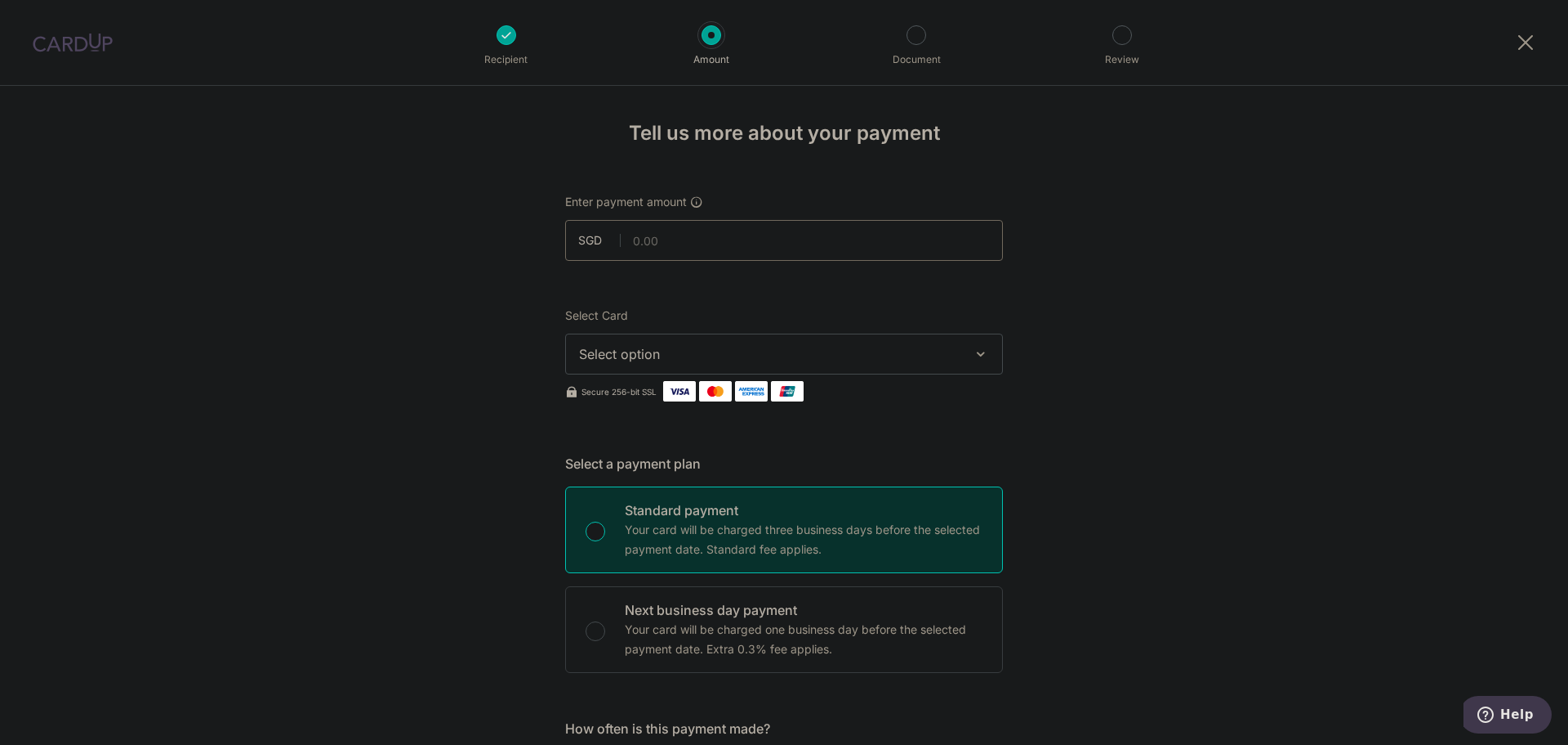
click at [771, 241] on input "text" at bounding box center [784, 240] width 438 height 40
type input "921.57"
click at [841, 351] on span "Select option" at bounding box center [769, 354] width 381 height 19
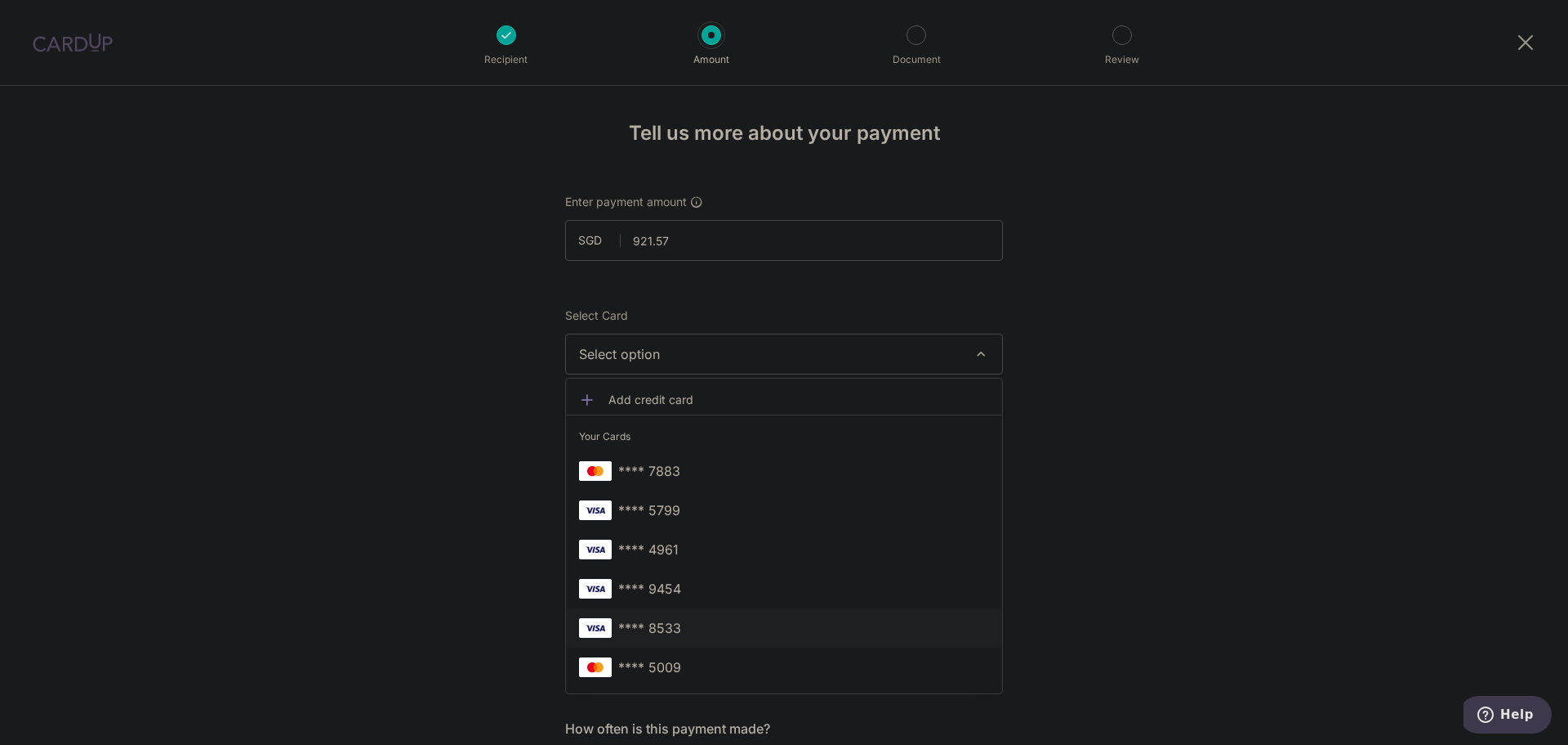
click at [704, 626] on span "**** 8533" at bounding box center [784, 627] width 410 height 19
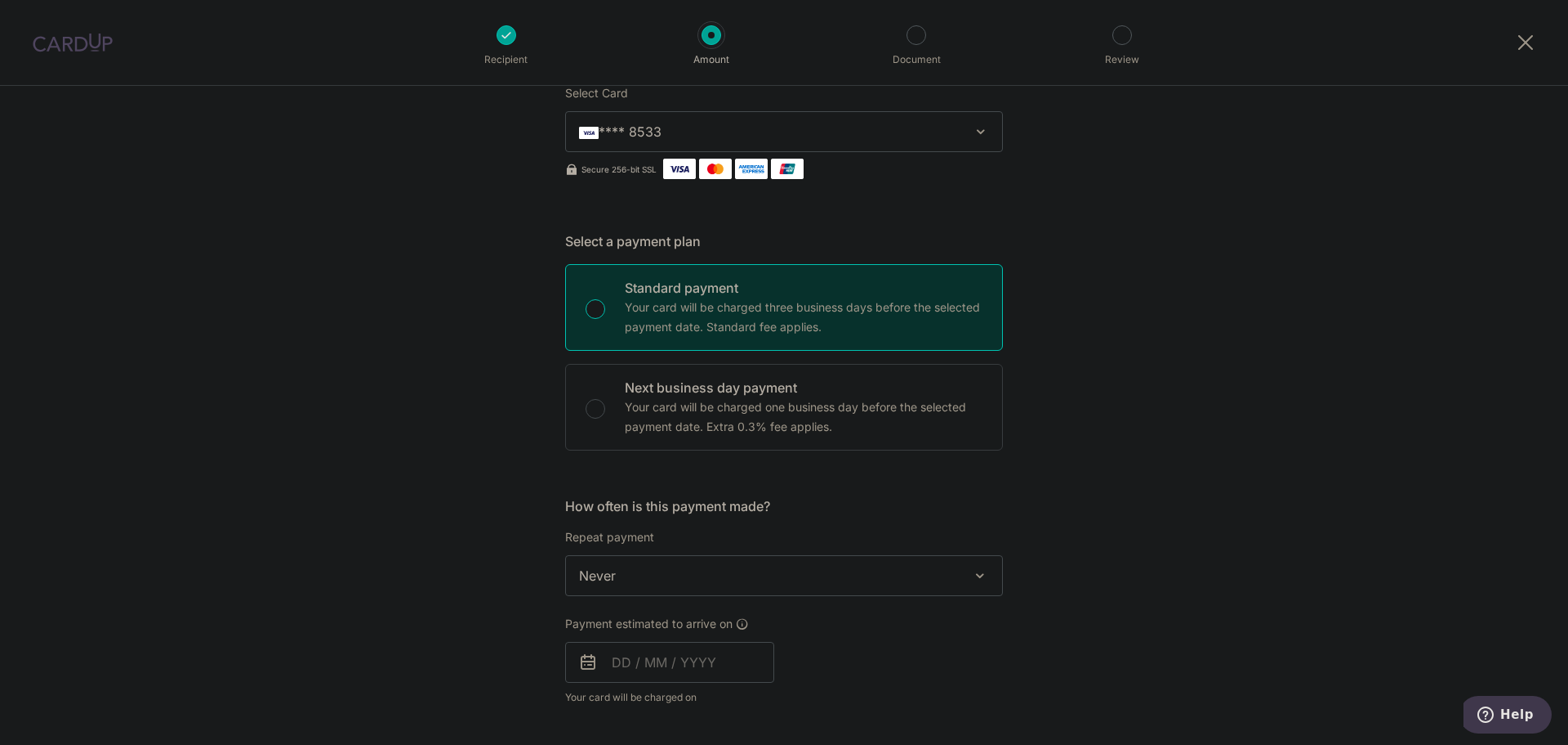
scroll to position [327, 0]
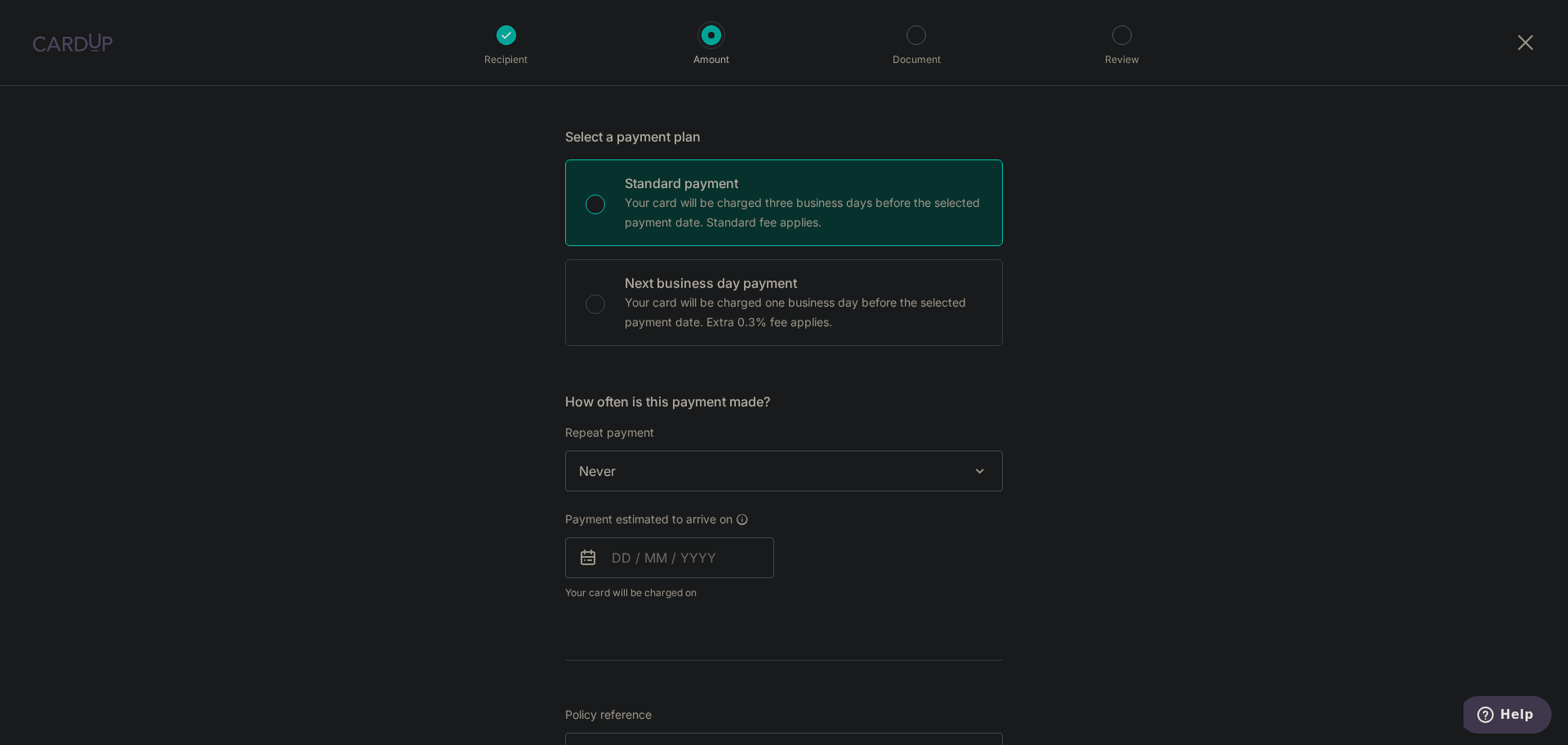
click at [972, 472] on span at bounding box center [980, 470] width 19 height 19
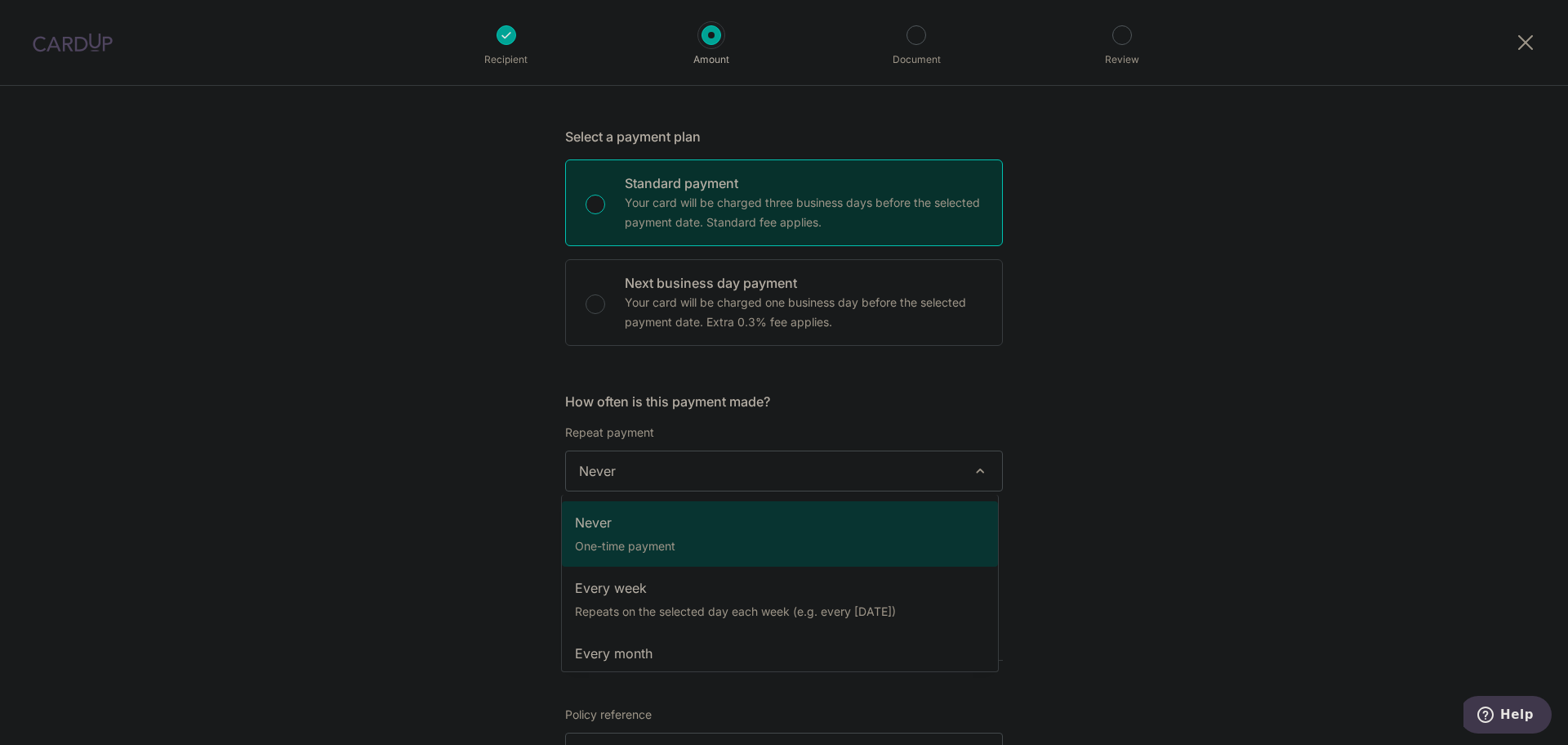
scroll to position [229, 0]
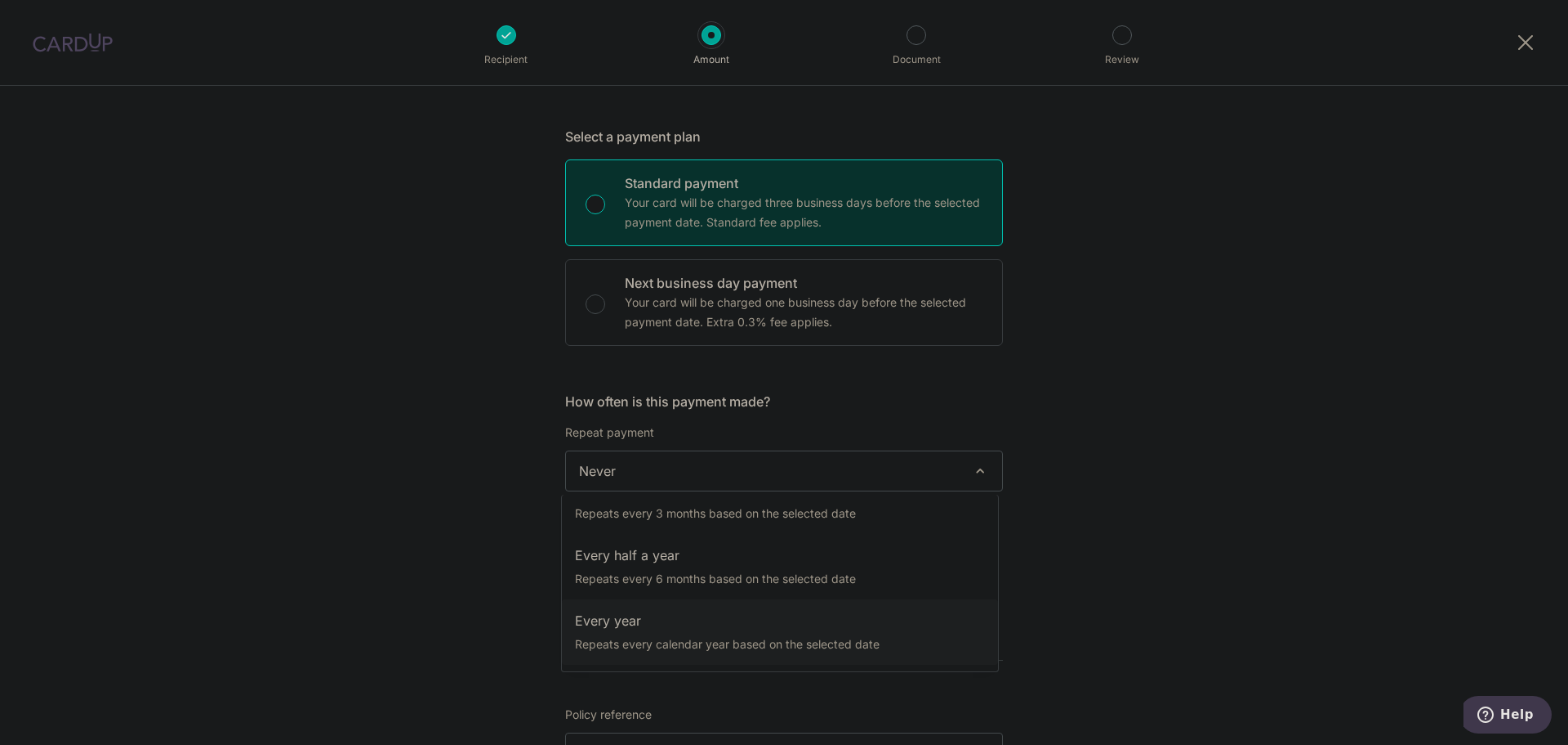
select select "6"
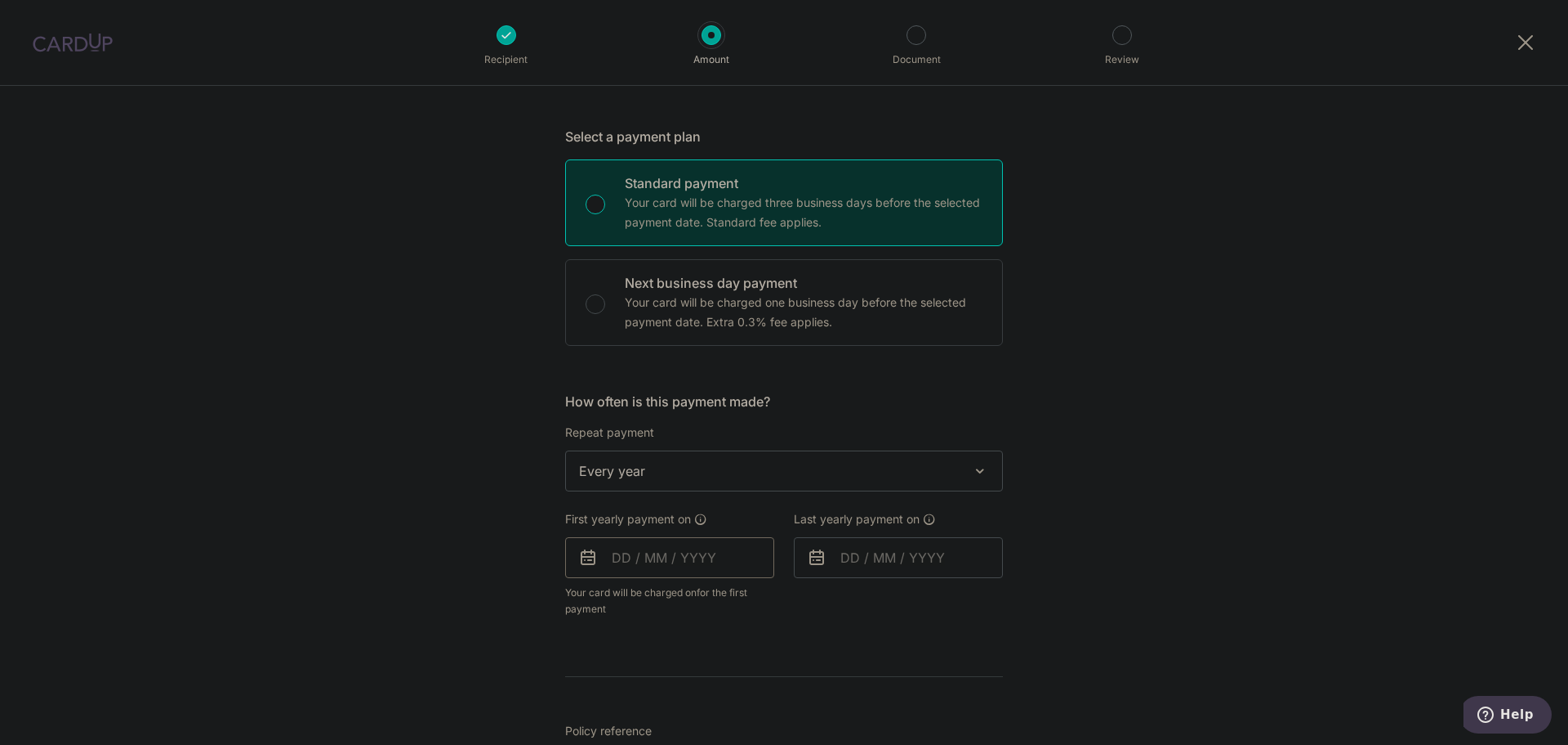
click at [632, 565] on input "text" at bounding box center [670, 558] width 209 height 40
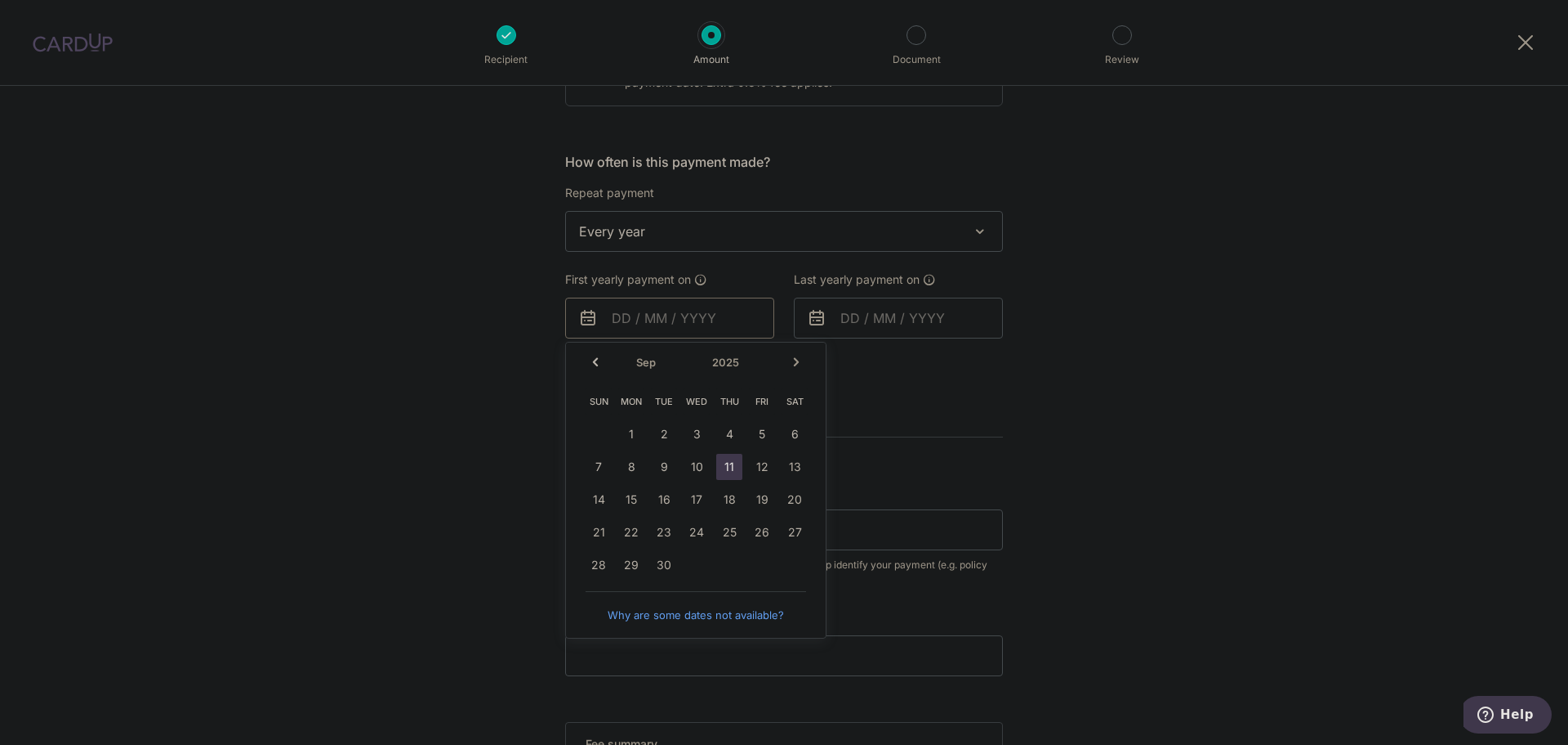
scroll to position [572, 0]
drag, startPoint x: 655, startPoint y: 559, endPoint x: 879, endPoint y: 457, distance: 246.1
click at [655, 559] on link "30" at bounding box center [664, 559] width 26 height 26
type input "[DATE]"
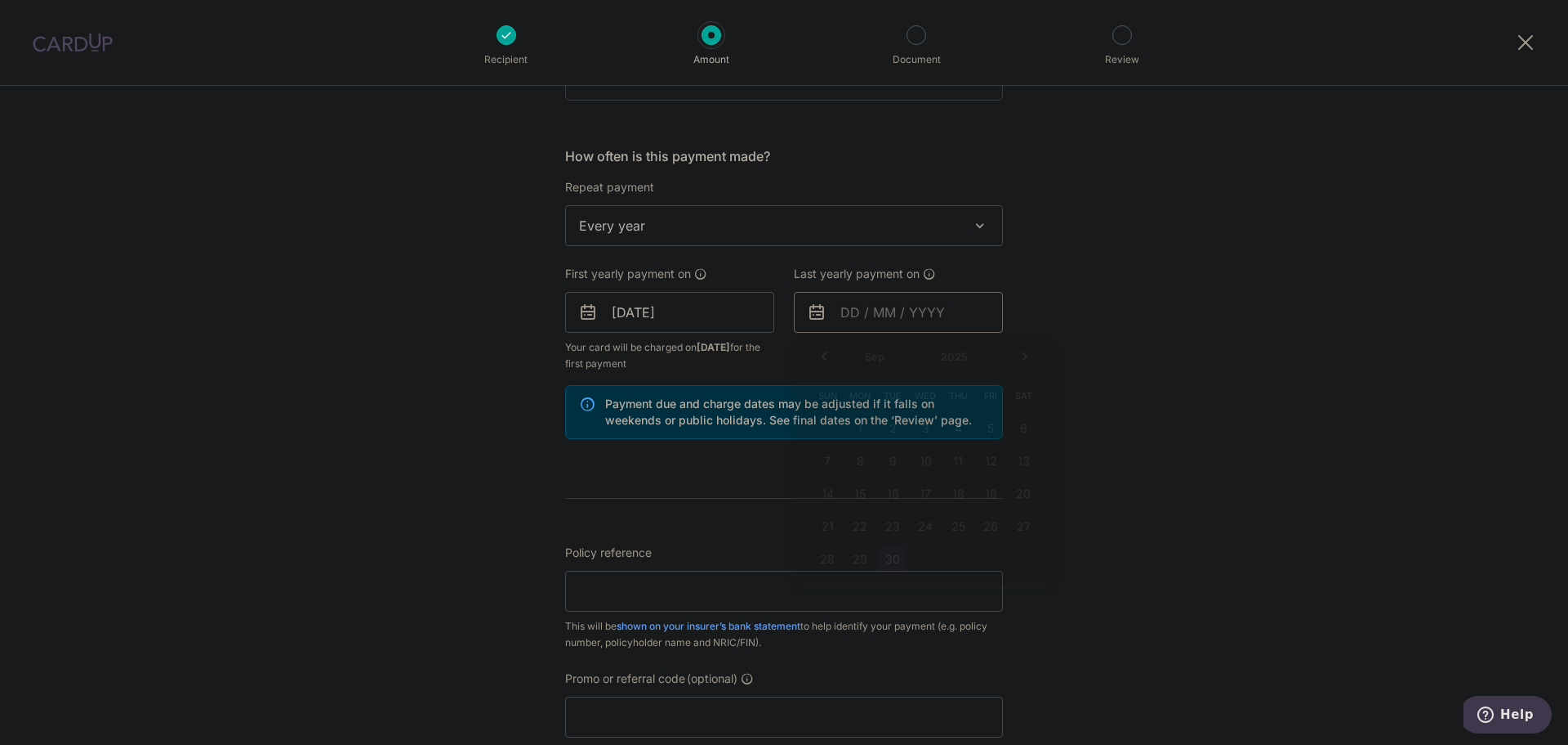
click at [886, 308] on input "text" at bounding box center [899, 312] width 209 height 40
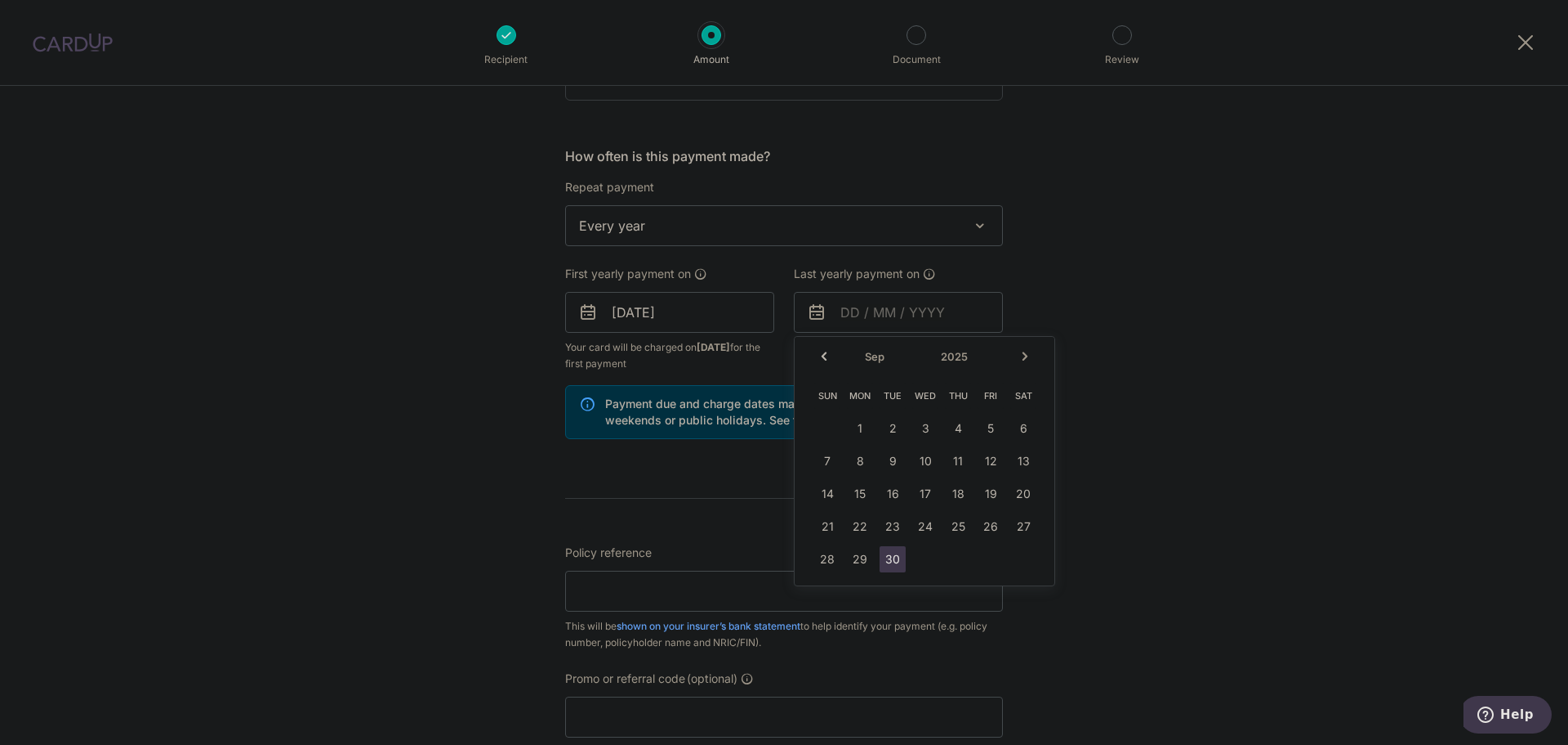
click at [971, 356] on select "2025 2026 2027 2028 2029 2030 2031 2032 2033 2034 2035" at bounding box center [962, 356] width 43 height 13
click at [859, 557] on link "30" at bounding box center [860, 559] width 26 height 26
type input "[DATE]"
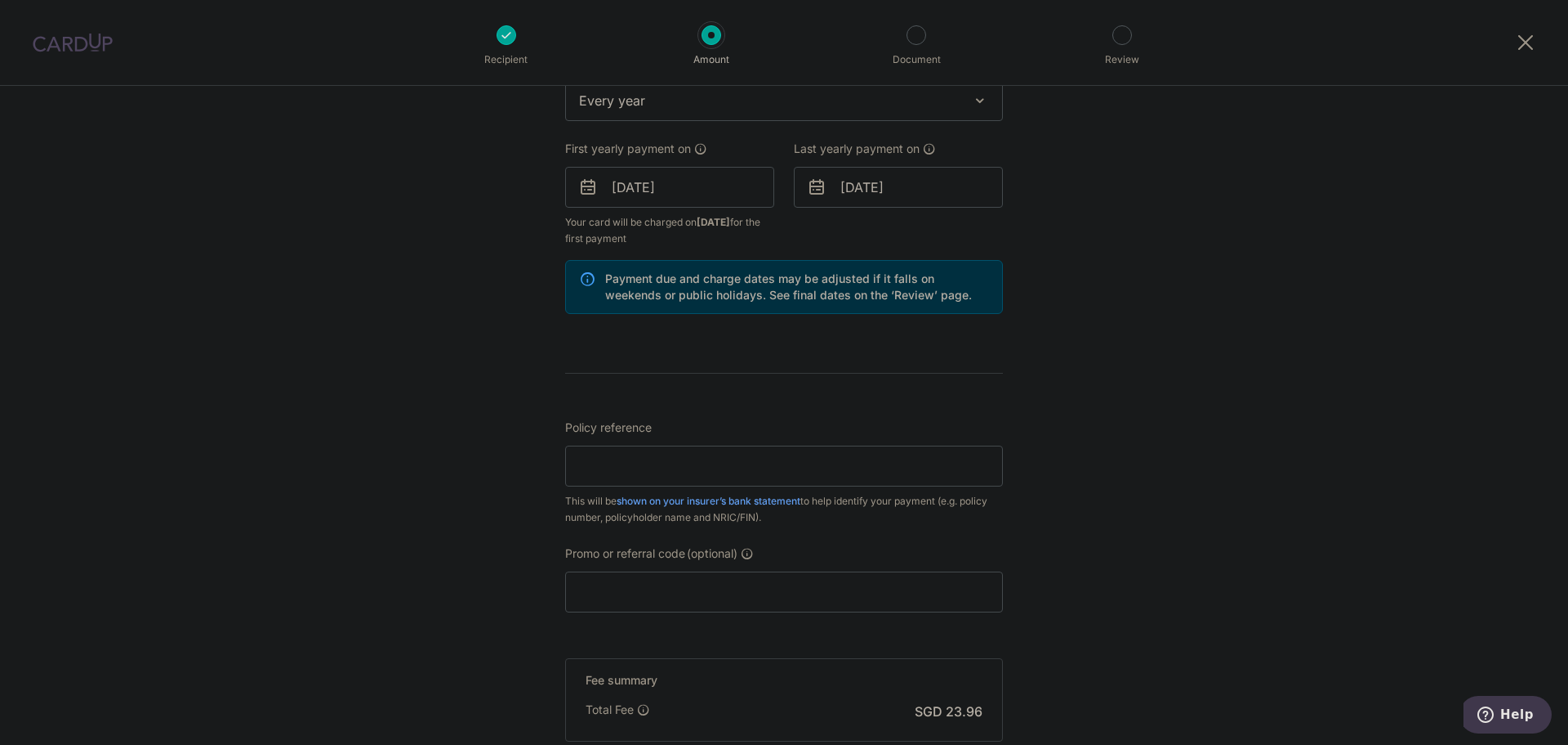
scroll to position [736, 0]
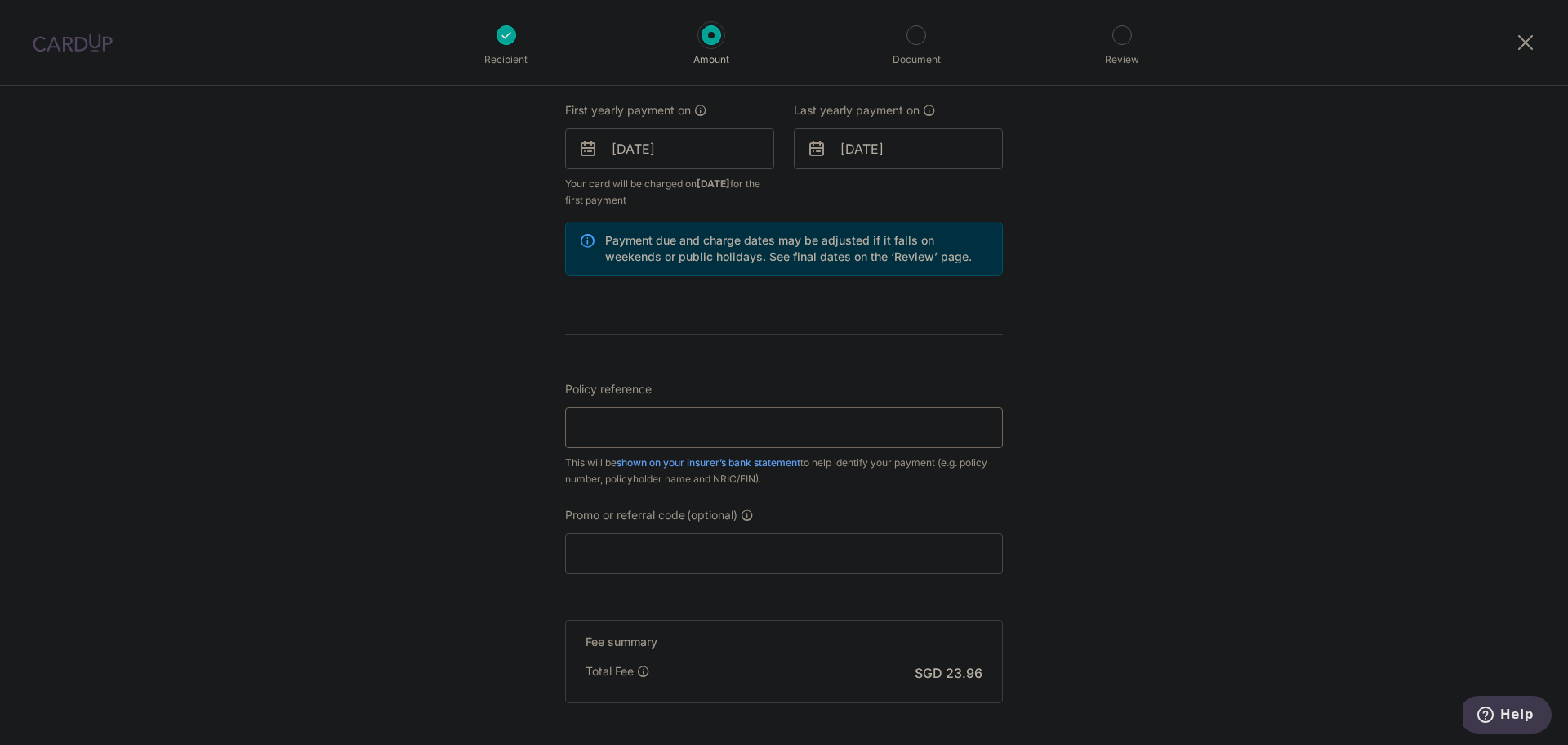
click at [610, 435] on input "Policy reference" at bounding box center [784, 427] width 438 height 40
click at [1204, 312] on div "Tell us more about your payment Enter payment amount SGD 921.57 921.57 Select C…" at bounding box center [784, 131] width 1568 height 1562
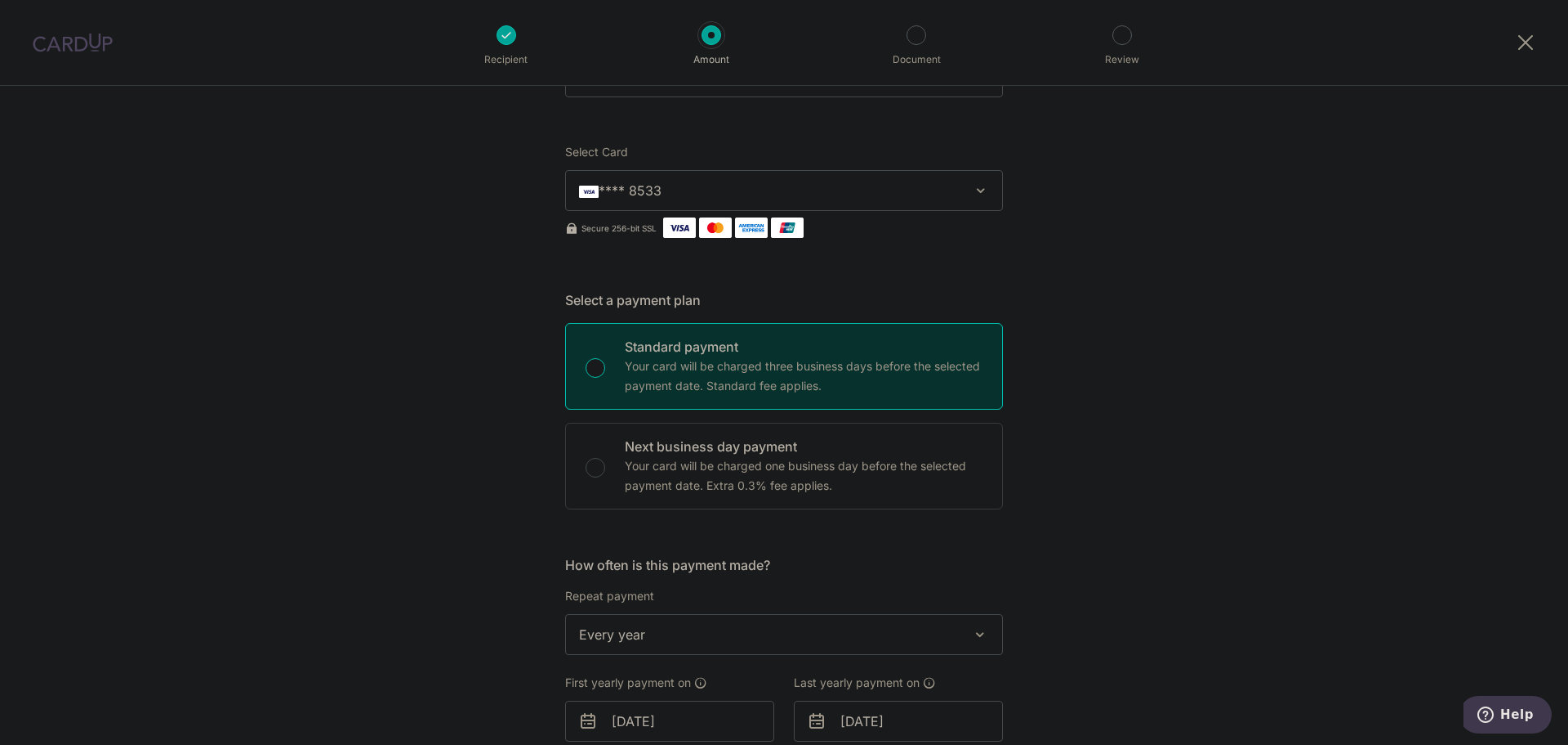
scroll to position [0, 0]
